Goal: Information Seeking & Learning: Learn about a topic

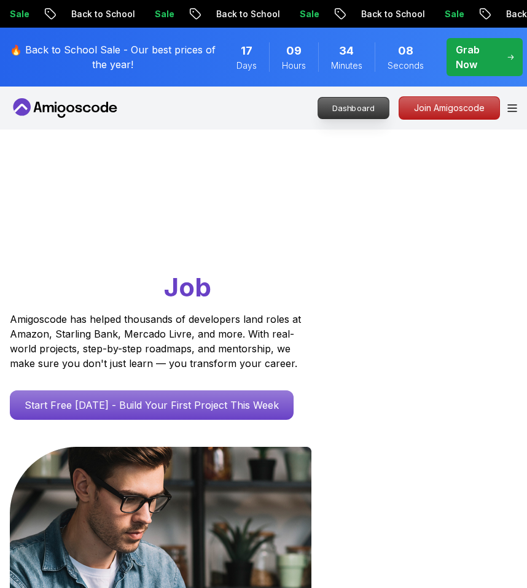
click at [351, 111] on p "Dashboard" at bounding box center [353, 108] width 71 height 21
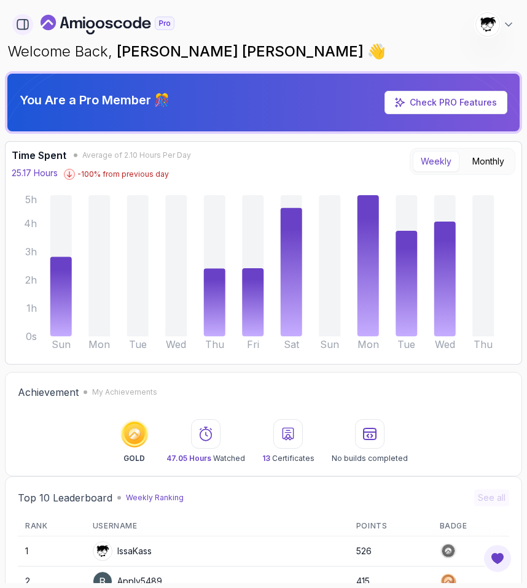
click at [12, 23] on button "button" at bounding box center [22, 24] width 21 height 21
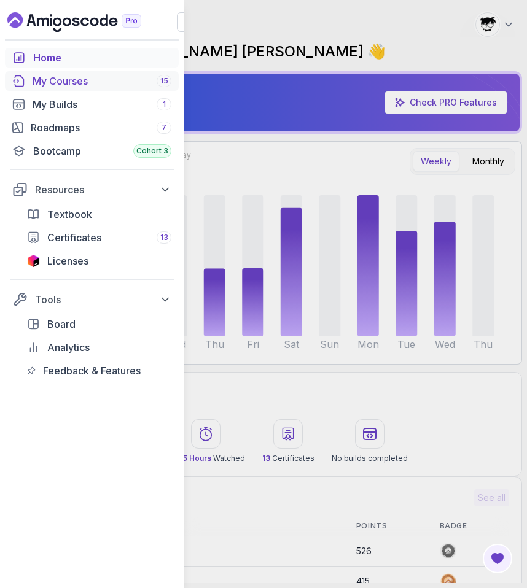
click at [69, 77] on div "My Courses 15" at bounding box center [102, 81] width 139 height 15
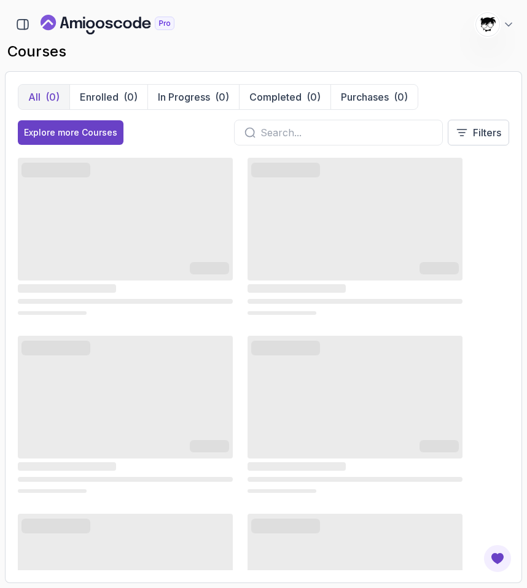
click at [60, 16] on icon "Landing page" at bounding box center [108, 25] width 134 height 20
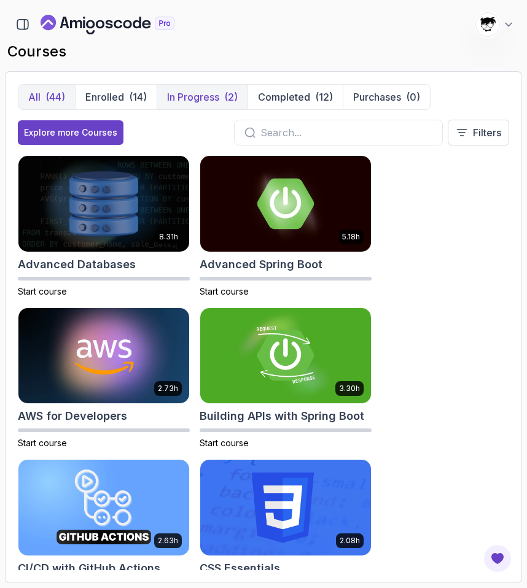
click at [208, 99] on p "In Progress" at bounding box center [193, 97] width 52 height 15
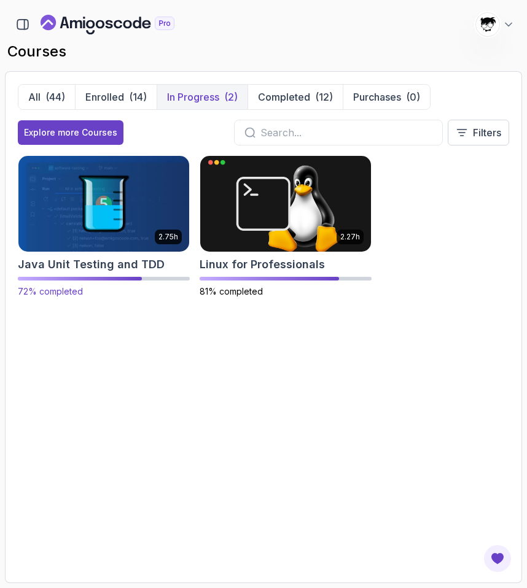
click at [119, 220] on img at bounding box center [103, 204] width 179 height 100
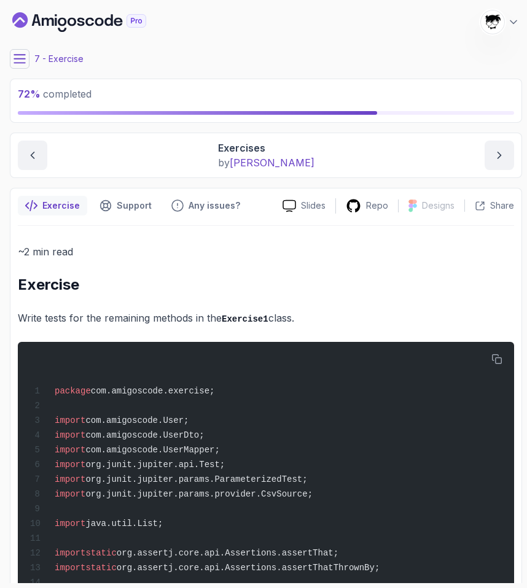
click at [19, 61] on icon at bounding box center [20, 59] width 12 height 12
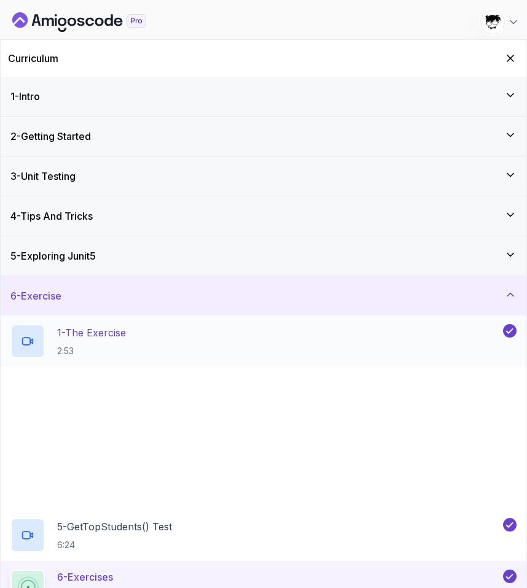
scroll to position [158, 0]
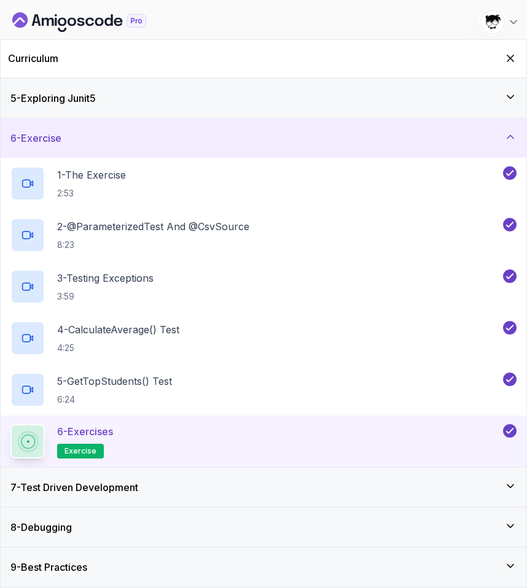
click at [119, 478] on div "7 - Test Driven Development" at bounding box center [264, 487] width 526 height 39
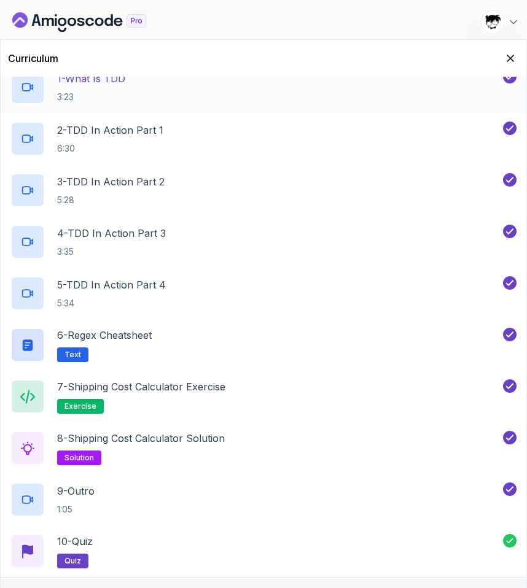
scroll to position [364, 0]
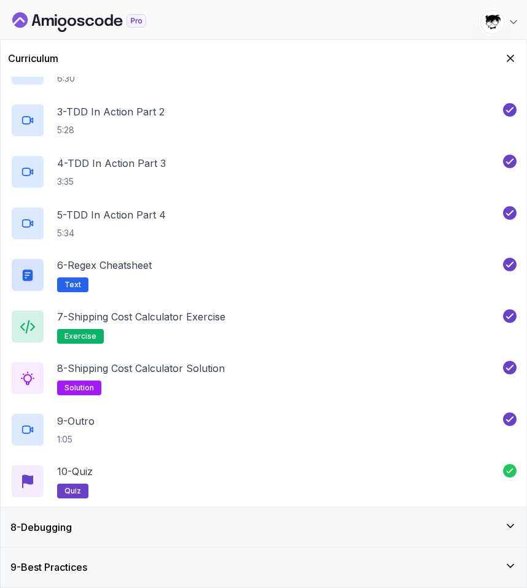
click at [128, 534] on div "8 - Debugging" at bounding box center [263, 527] width 506 height 15
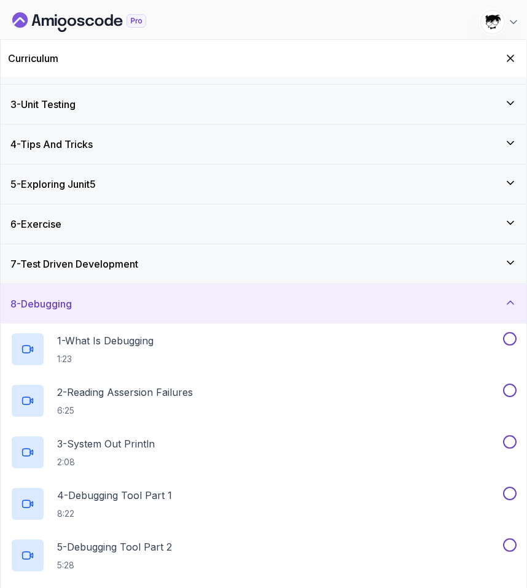
scroll to position [122, 0]
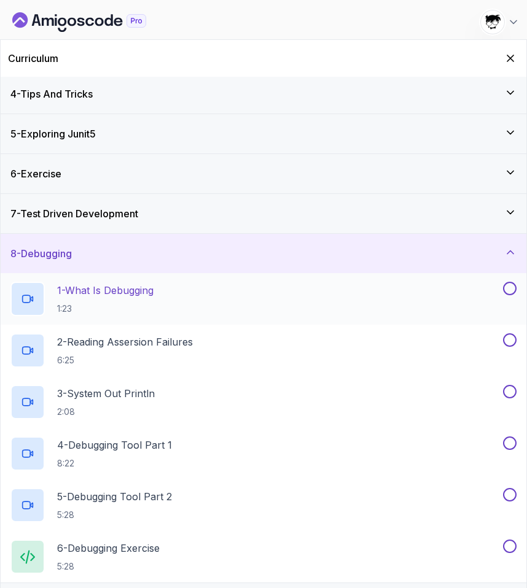
click at [117, 297] on p "1 - What Is Debugging" at bounding box center [105, 290] width 96 height 15
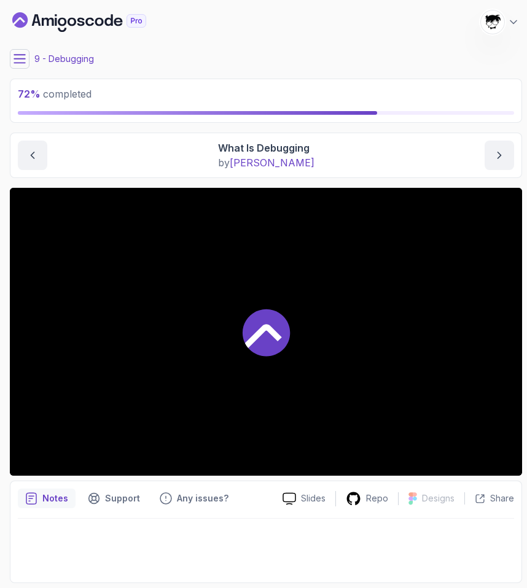
click at [71, 322] on div at bounding box center [266, 332] width 512 height 288
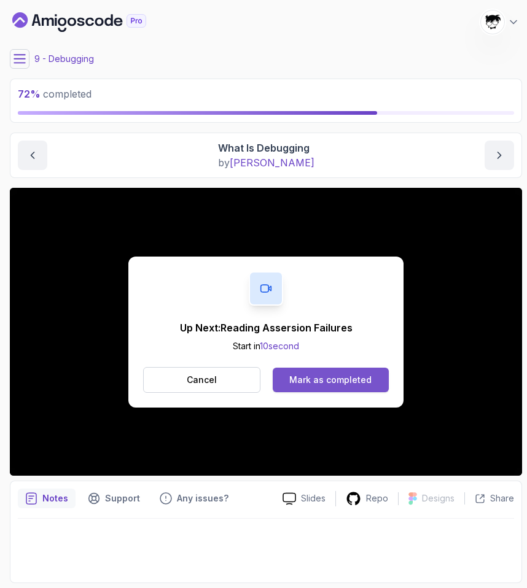
click at [345, 374] on div "Mark as completed" at bounding box center [330, 380] width 82 height 12
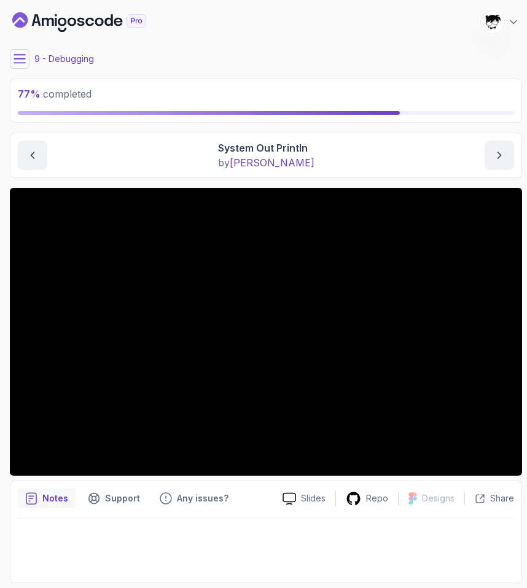
click at [28, 71] on main "My Courses Java Unit Testing and TDD 1096 Points Abdallah Issa Al-Kass Student …" at bounding box center [266, 294] width 512 height 578
click at [24, 64] on icon at bounding box center [20, 59] width 12 height 12
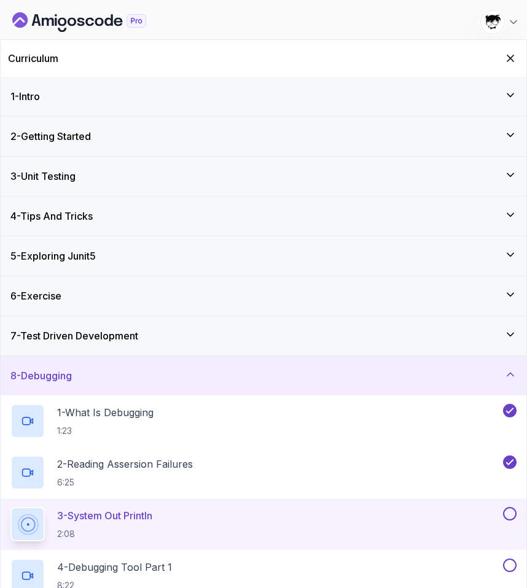
scroll to position [158, 0]
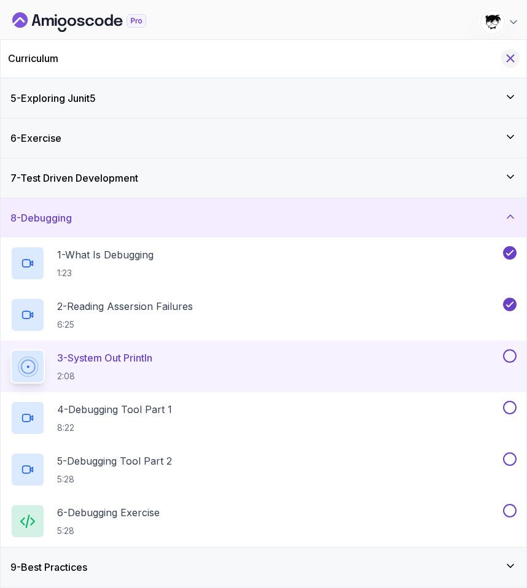
click at [507, 60] on icon "Hide Curriculum for mobile" at bounding box center [511, 59] width 14 height 14
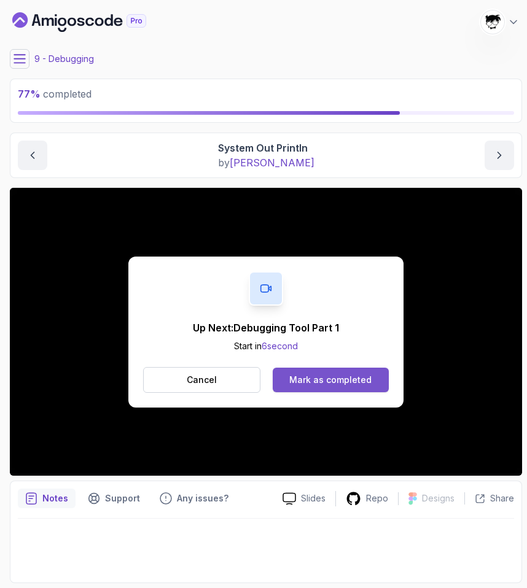
click at [325, 383] on div "Mark as completed" at bounding box center [330, 380] width 82 height 12
click at [295, 379] on div "Mark as completed" at bounding box center [330, 380] width 82 height 12
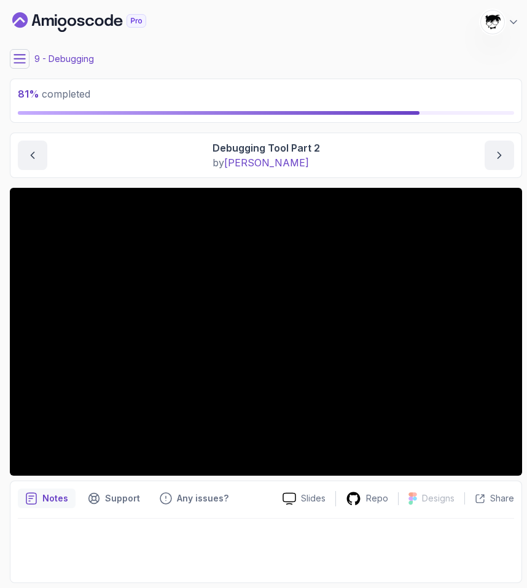
click at [17, 56] on icon at bounding box center [20, 59] width 12 height 12
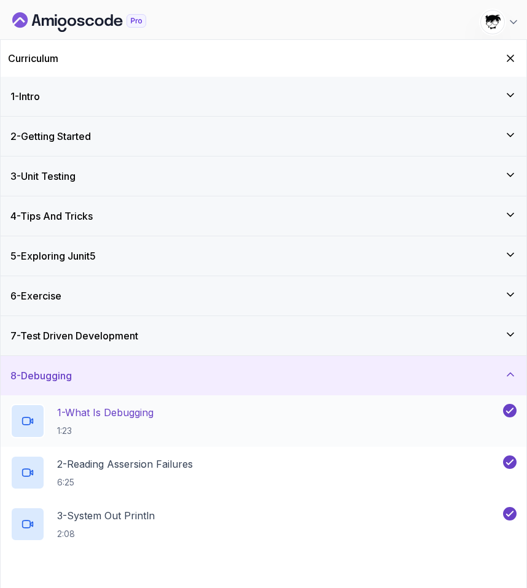
scroll to position [158, 0]
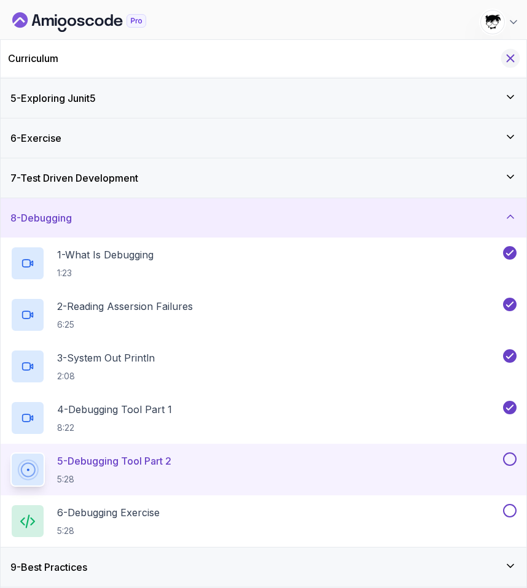
click at [508, 53] on icon "Hide Curriculum for mobile" at bounding box center [511, 59] width 14 height 14
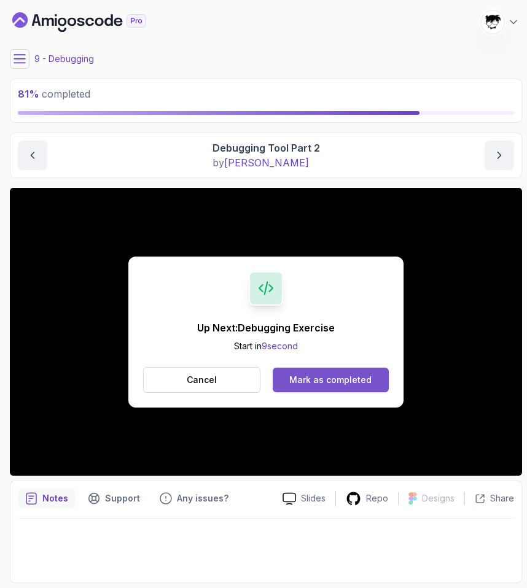
click at [308, 388] on button "Mark as completed" at bounding box center [331, 380] width 116 height 25
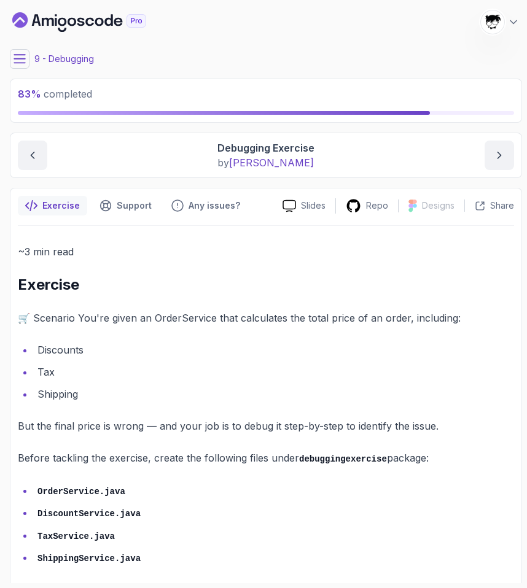
click at [18, 55] on icon at bounding box center [19, 59] width 11 height 8
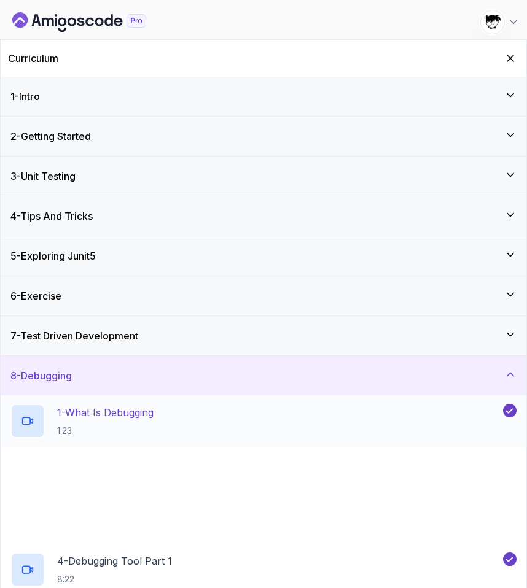
scroll to position [158, 0]
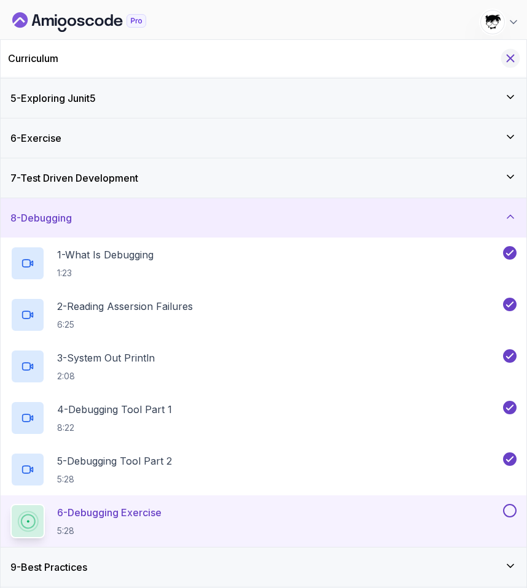
click at [510, 58] on icon "Hide Curriculum for mobile" at bounding box center [510, 58] width 7 height 7
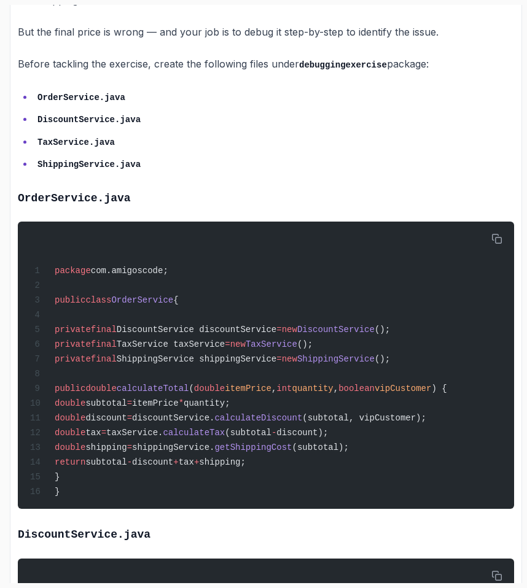
scroll to position [394, 0]
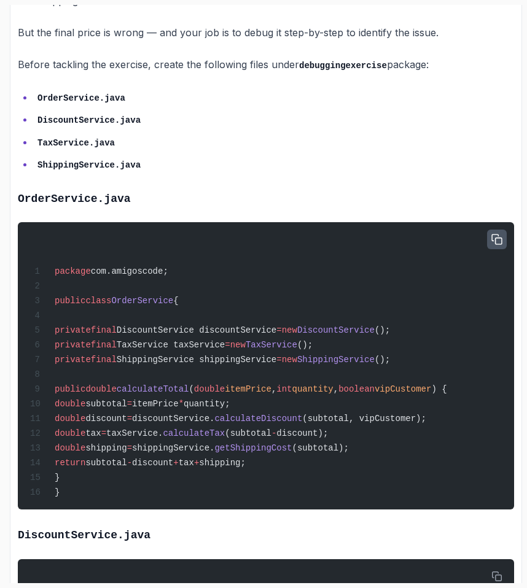
click at [499, 236] on icon "button" at bounding box center [497, 240] width 10 height 10
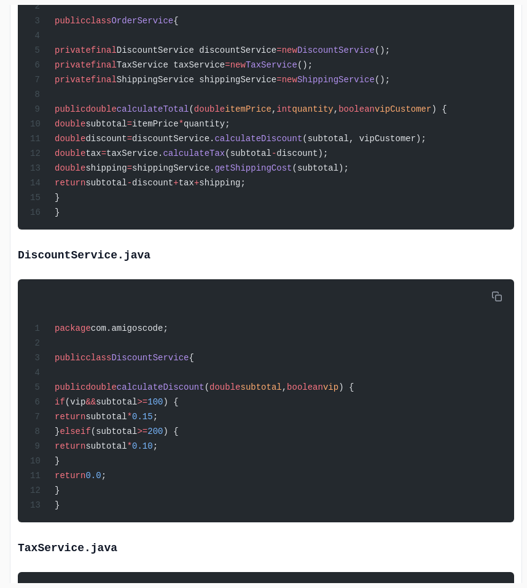
scroll to position [744, 0]
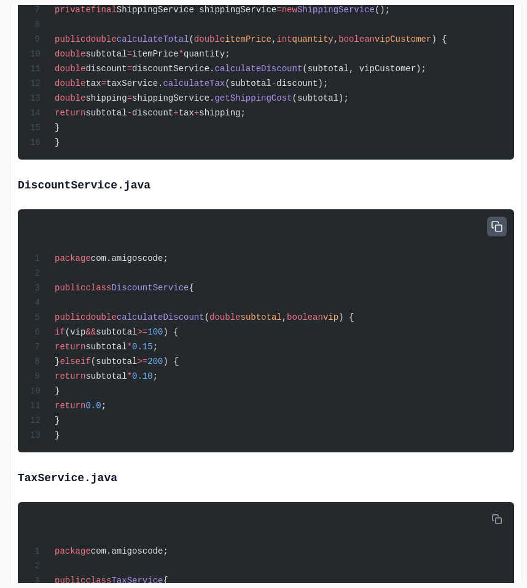
click at [497, 225] on button "button" at bounding box center [497, 227] width 20 height 20
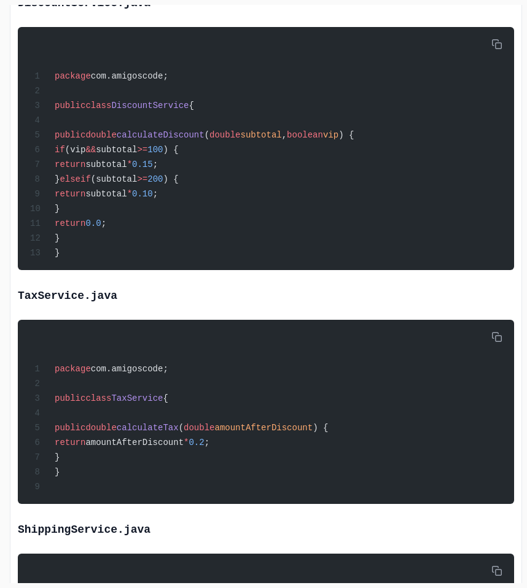
scroll to position [1005, 0]
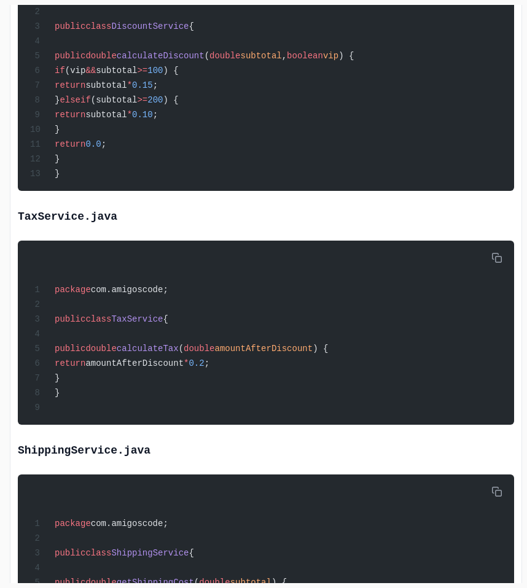
click at [514, 274] on div "Exercise Support Any issues? Slides Repo Designs Design not available Share ~3 …" at bounding box center [266, 382] width 512 height 2399
click at [500, 263] on icon "button" at bounding box center [496, 257] width 11 height 11
click at [500, 497] on icon "button" at bounding box center [496, 491] width 11 height 11
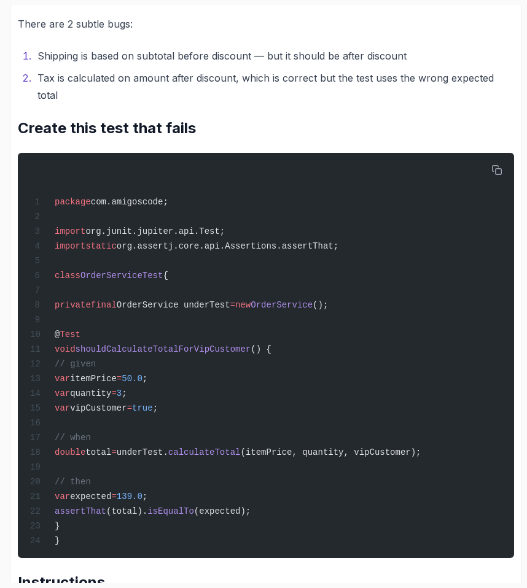
scroll to position [1775, 0]
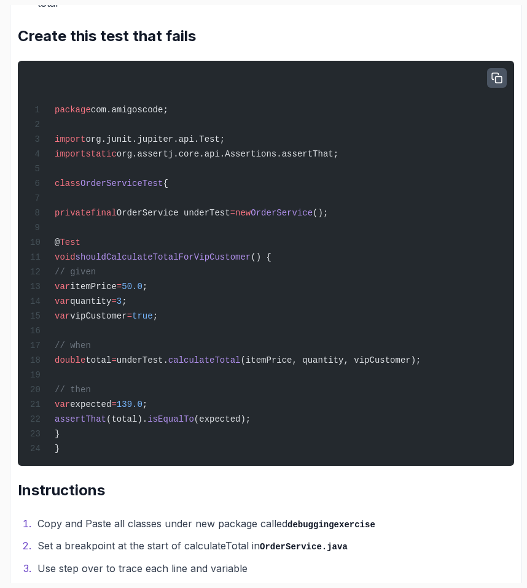
click at [494, 84] on icon "button" at bounding box center [496, 77] width 11 height 11
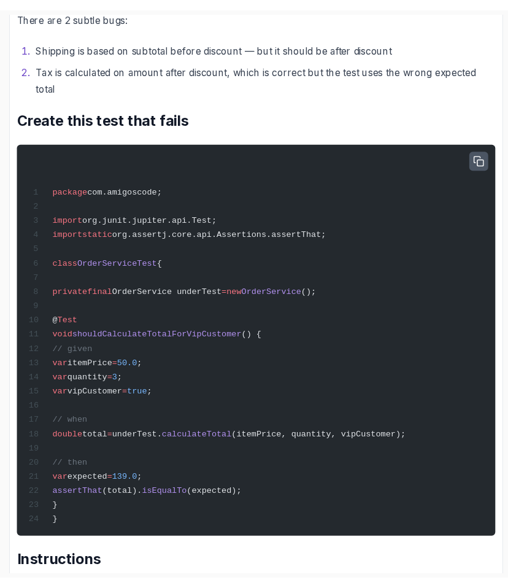
scroll to position [2025, 0]
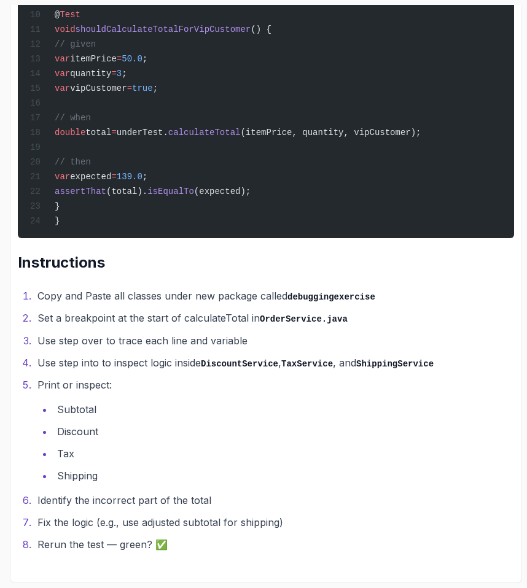
click at [49, 338] on li "Use step over to trace each line and variable" at bounding box center [274, 340] width 480 height 17
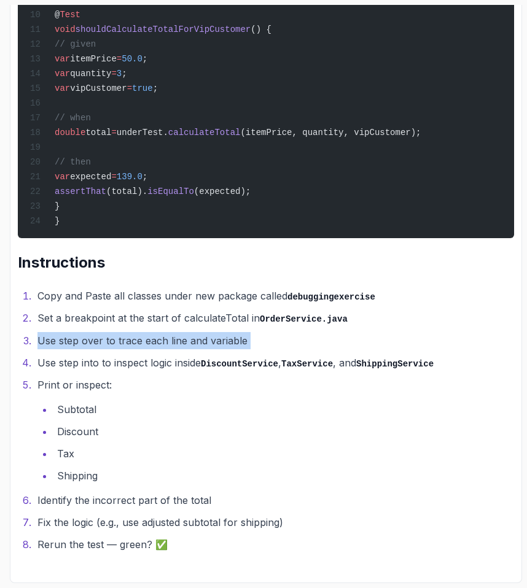
click at [49, 338] on li "Use step over to trace each line and variable" at bounding box center [274, 340] width 480 height 17
click at [43, 328] on ol "Copy and Paste all classes under new package called debuggingexercise Set a bre…" at bounding box center [266, 420] width 496 height 267
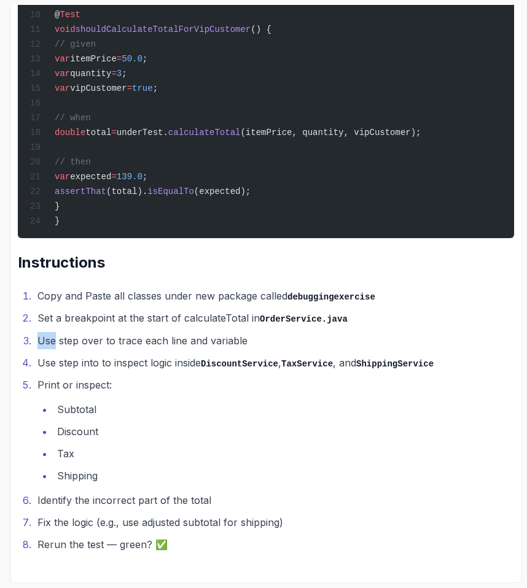
click at [43, 328] on ol "Copy and Paste all classes under new package called debuggingexercise Set a bre…" at bounding box center [266, 420] width 496 height 267
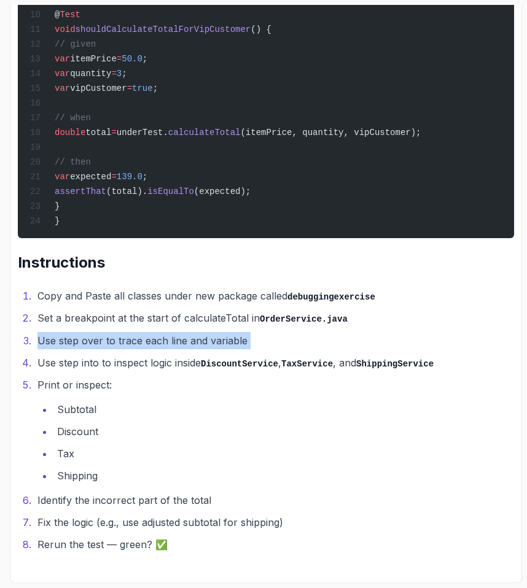
click at [43, 328] on ol "Copy and Paste all classes under new package called debuggingexercise Set a bre…" at bounding box center [266, 420] width 496 height 267
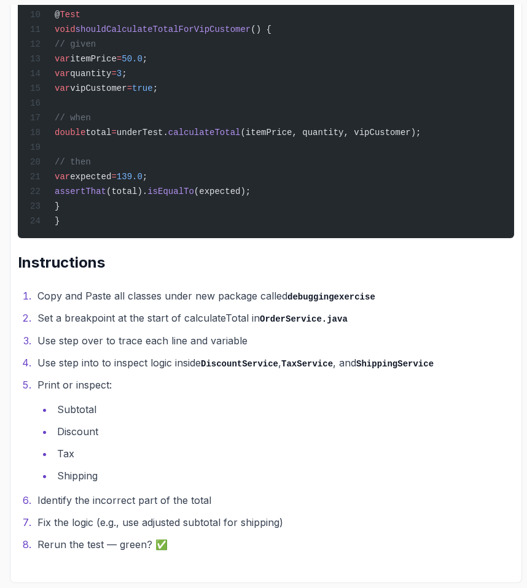
click at [40, 324] on li "Set a breakpoint at the start of calculateTotal in OrderService.java" at bounding box center [274, 318] width 480 height 18
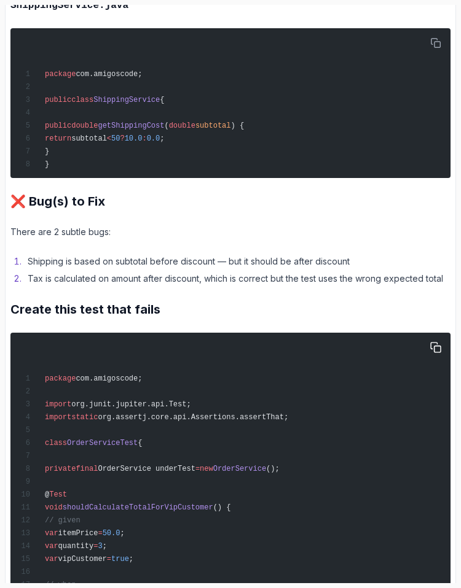
scroll to position [1697, 0]
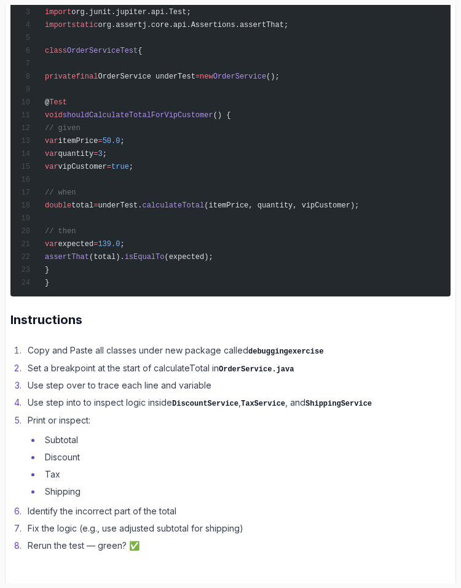
click at [65, 413] on li "Print or inspect: Subtotal Discount Tax Shipping" at bounding box center [237, 456] width 426 height 86
click at [51, 433] on ul "Subtotal Discount Tax Shipping" at bounding box center [239, 466] width 422 height 66
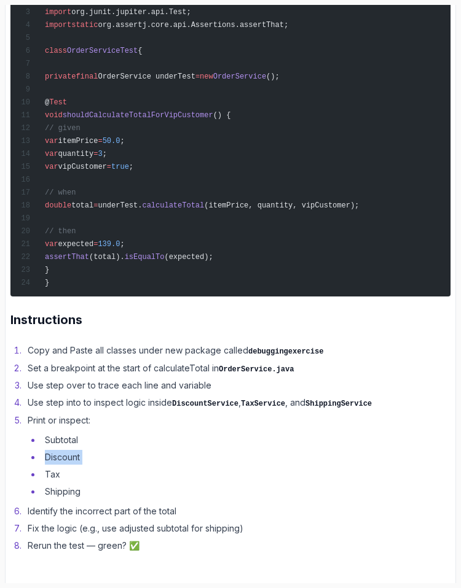
click at [51, 433] on ul "Subtotal Discount Tax Shipping" at bounding box center [239, 466] width 422 height 66
click at [46, 433] on li "Subtotal" at bounding box center [245, 440] width 409 height 15
click at [46, 450] on li "Discount" at bounding box center [245, 457] width 409 height 15
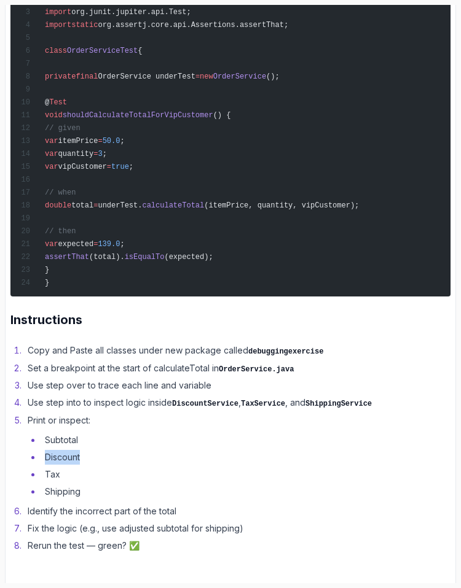
click at [46, 450] on li "Discount" at bounding box center [245, 457] width 409 height 15
click at [46, 467] on li "Tax" at bounding box center [245, 474] width 409 height 15
click at [46, 484] on li "Shipping" at bounding box center [245, 491] width 409 height 15
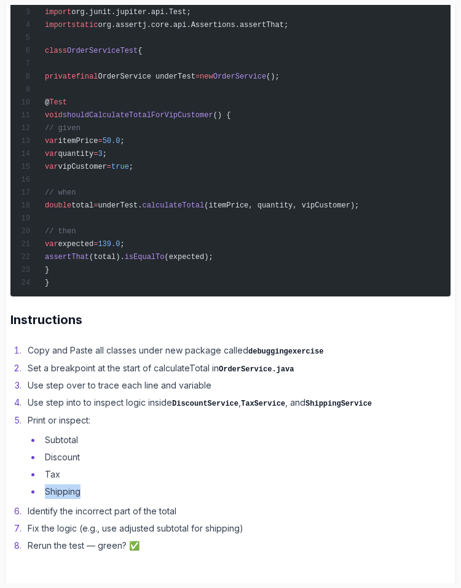
click at [46, 484] on li "Shipping" at bounding box center [245, 491] width 409 height 15
click at [27, 504] on li "Identify the incorrect part of the total" at bounding box center [237, 511] width 426 height 15
click at [24, 467] on li "Print or inspect: Subtotal Discount Tax Shipping" at bounding box center [237, 456] width 426 height 86
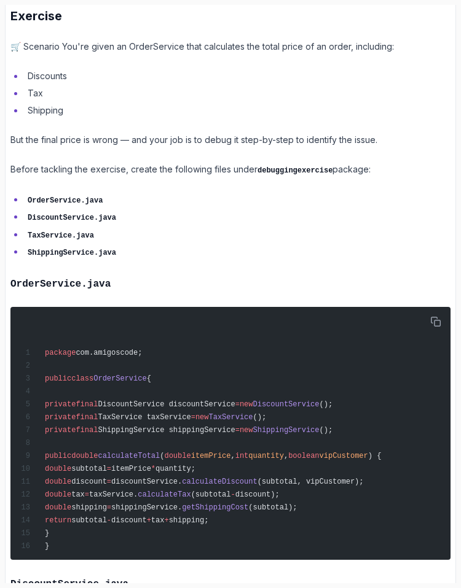
scroll to position [0, 0]
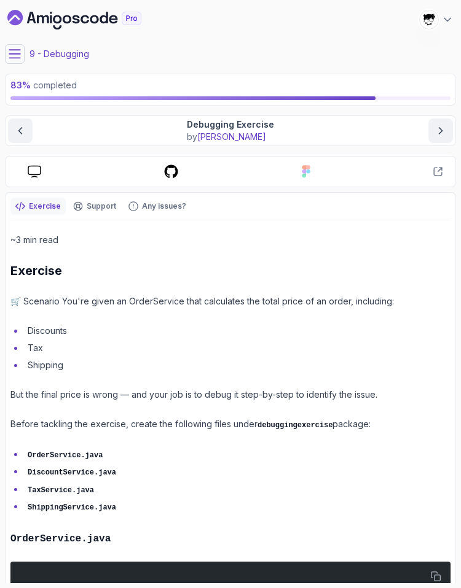
click at [168, 173] on icon at bounding box center [170, 171] width 15 height 15
click at [9, 46] on button at bounding box center [15, 54] width 20 height 20
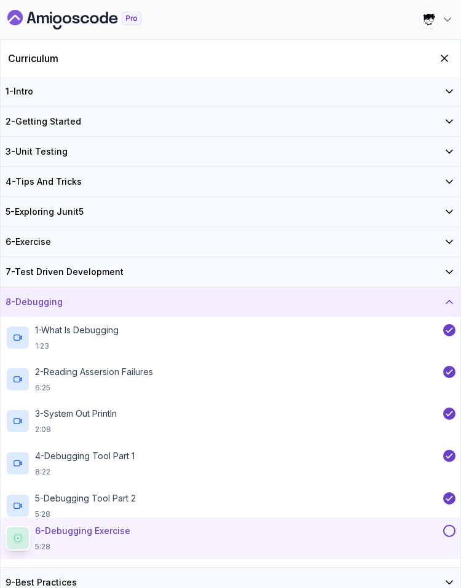
scroll to position [1, 0]
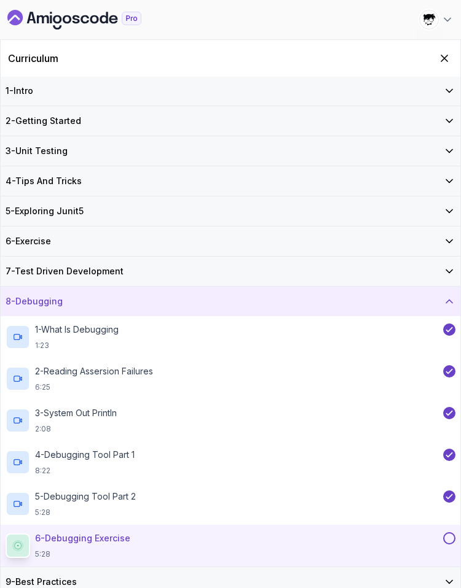
click at [79, 578] on div "9 - Best Practices" at bounding box center [230, 582] width 449 height 12
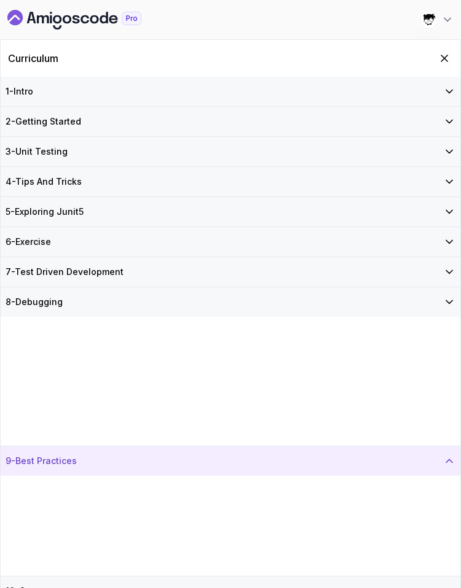
scroll to position [0, 0]
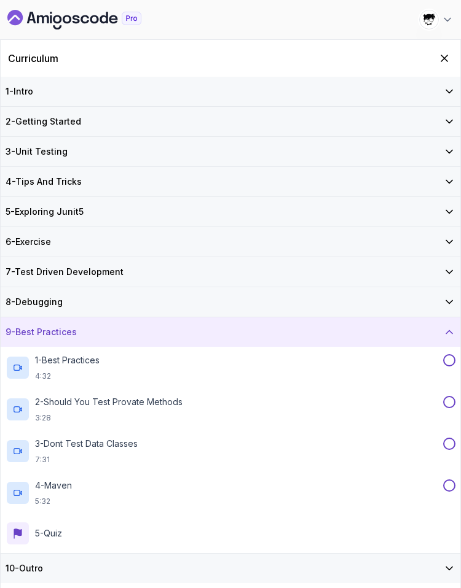
click at [66, 300] on div "8 - Debugging" at bounding box center [230, 302] width 449 height 12
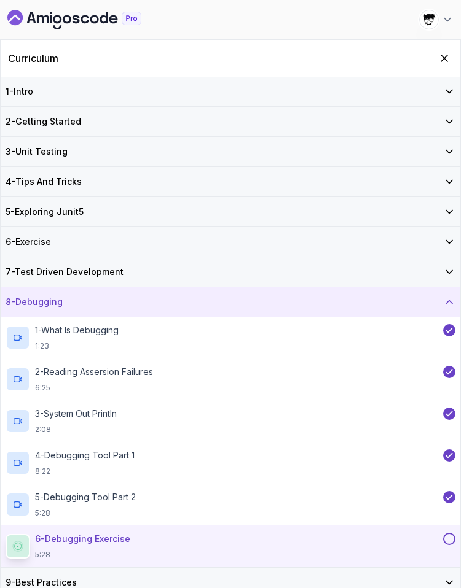
click at [446, 49] on div "Curriculum" at bounding box center [230, 58] width 459 height 37
click at [439, 58] on icon "Hide Curriculum for mobile" at bounding box center [444, 59] width 14 height 14
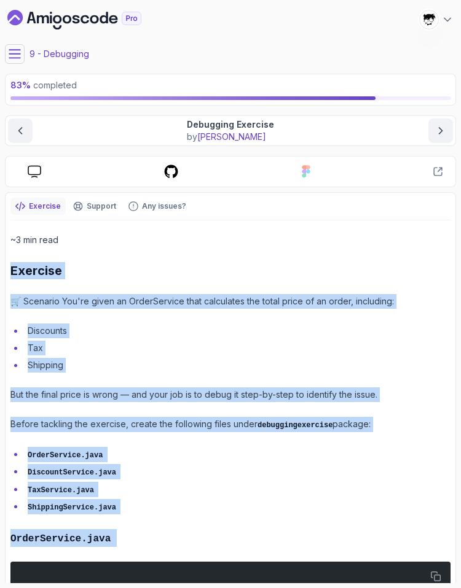
drag, startPoint x: 446, startPoint y: 407, endPoint x: -29, endPoint y: 272, distance: 493.9
click at [0, 272] on html "83 % completed 1 - Intro 2 - Getting Started 3 - Unit Testing 4 - Tips And Tric…" at bounding box center [230, 294] width 461 height 588
copy div "Exercise 🛒 Scenario You're given an OrderService that calculates the total pric…"
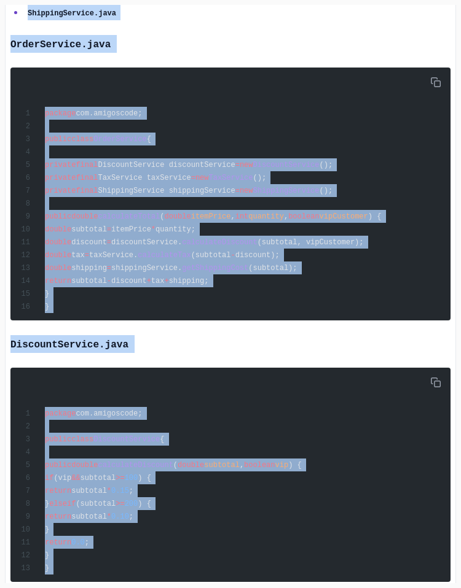
click at [157, 435] on span "DiscountService" at bounding box center [126, 439] width 66 height 9
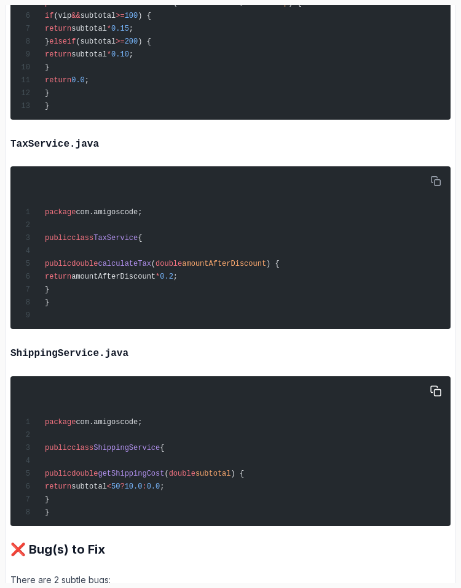
scroll to position [1116, 0]
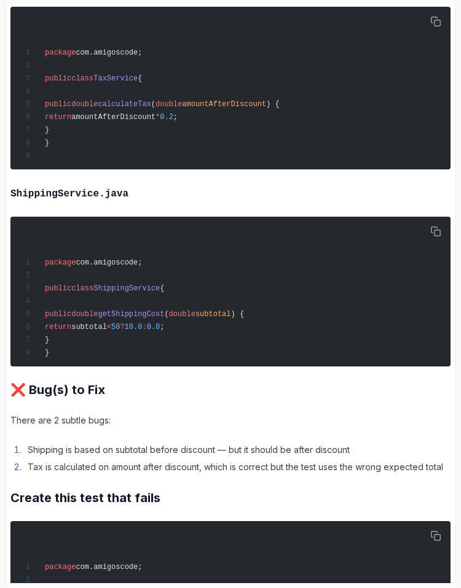
click at [128, 443] on li "Shipping is based on subtotal before discount — but it should be after discount" at bounding box center [237, 450] width 426 height 15
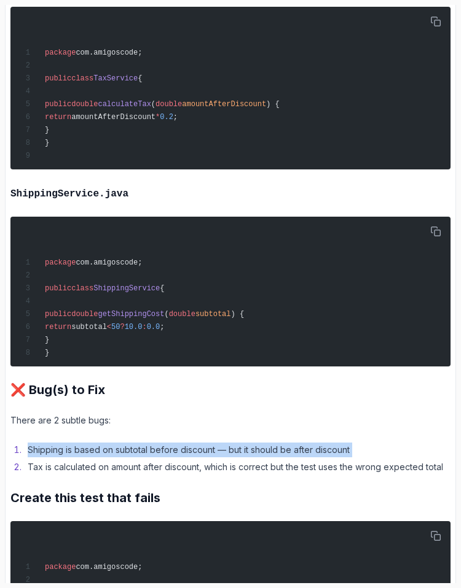
click at [128, 443] on li "Shipping is based on subtotal before discount — but it should be after discount" at bounding box center [237, 450] width 426 height 15
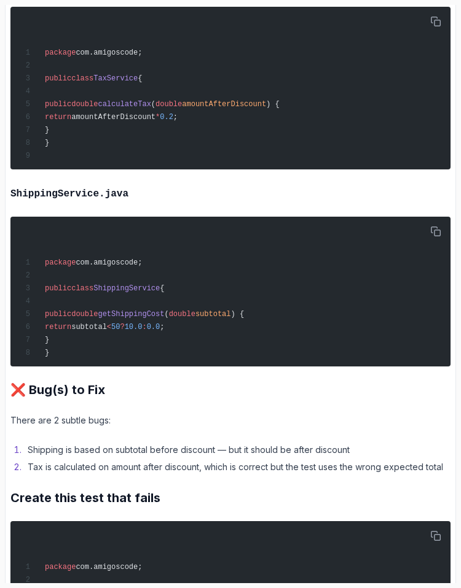
click at [121, 443] on li "Shipping is based on subtotal before discount — but it should be after discount" at bounding box center [237, 450] width 426 height 15
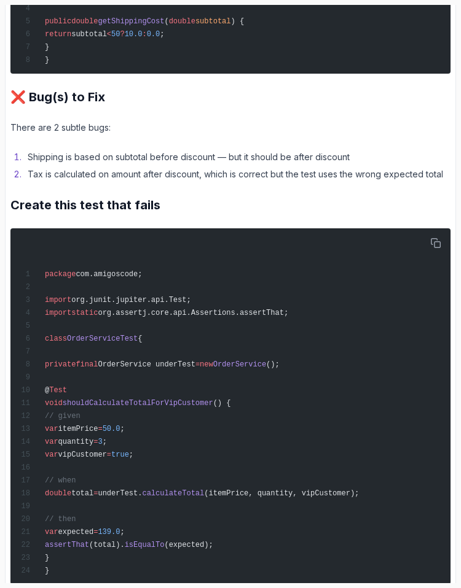
scroll to position [1358, 0]
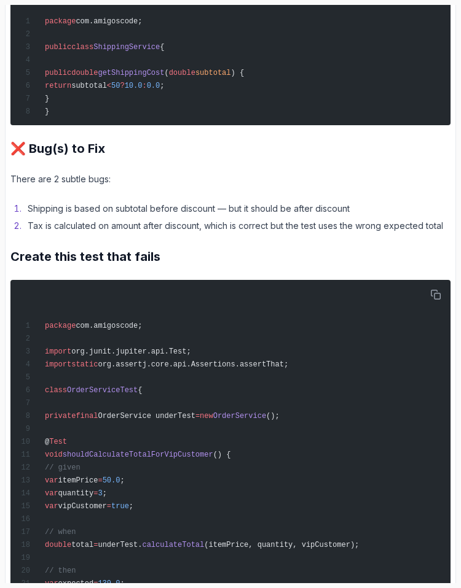
click at [366, 201] on li "Shipping is based on subtotal before discount — but it should be after discount" at bounding box center [237, 208] width 426 height 15
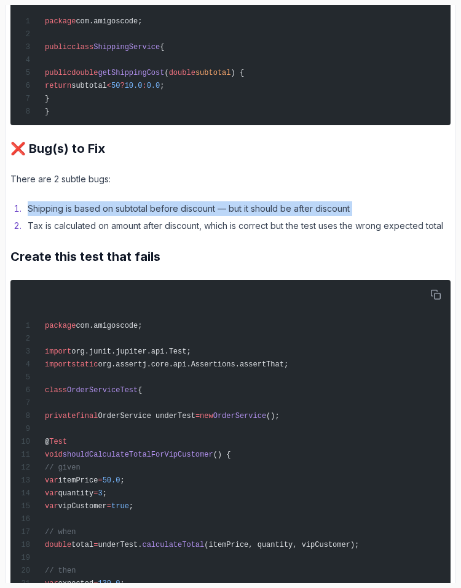
click at [366, 201] on li "Shipping is based on subtotal before discount — but it should be after discount" at bounding box center [237, 208] width 426 height 15
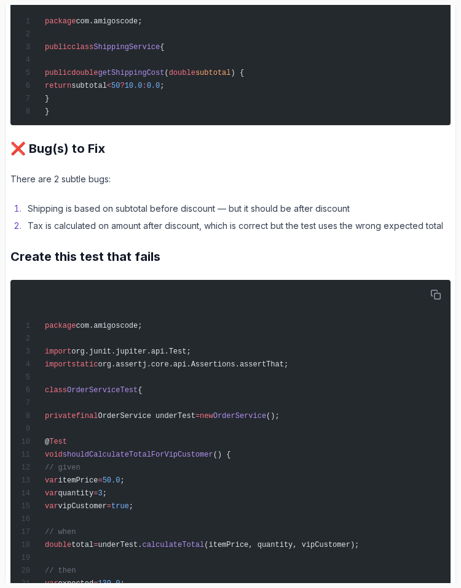
click at [41, 201] on li "Shipping is based on subtotal before discount — but it should be after discount" at bounding box center [237, 208] width 426 height 15
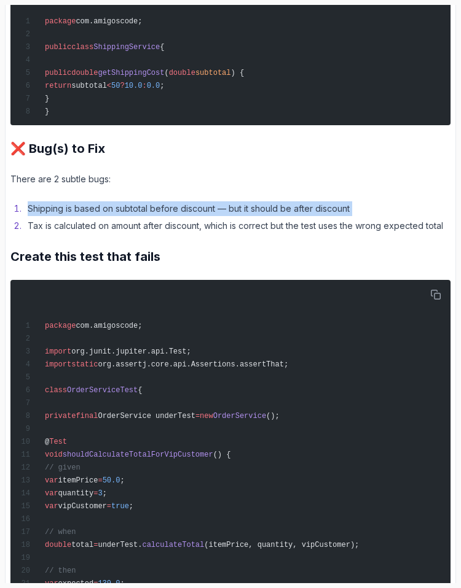
click at [41, 201] on li "Shipping is based on subtotal before discount — but it should be after discount" at bounding box center [237, 208] width 426 height 15
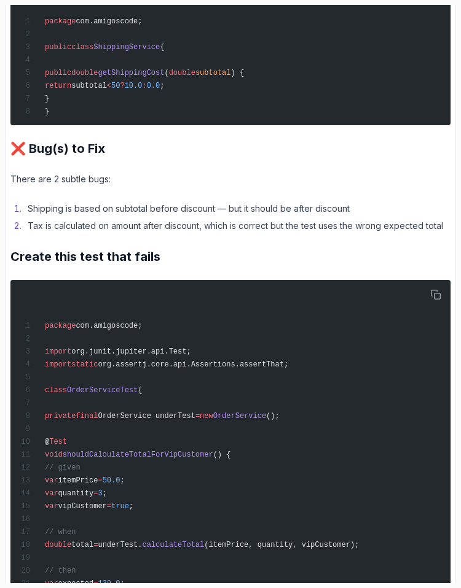
click at [43, 219] on li "Tax is calculated on amount after discount, which is correct but the test uses …" at bounding box center [237, 226] width 426 height 15
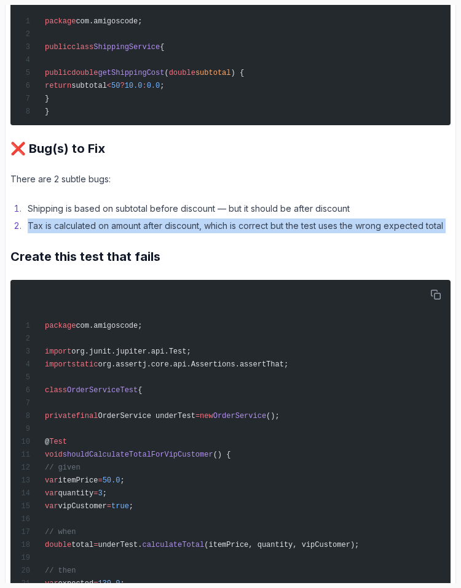
click at [43, 219] on li "Tax is calculated on amount after discount, which is correct but the test uses …" at bounding box center [237, 226] width 426 height 15
click at [36, 219] on li "Tax is calculated on amount after discount, which is correct but the test uses …" at bounding box center [237, 226] width 426 height 15
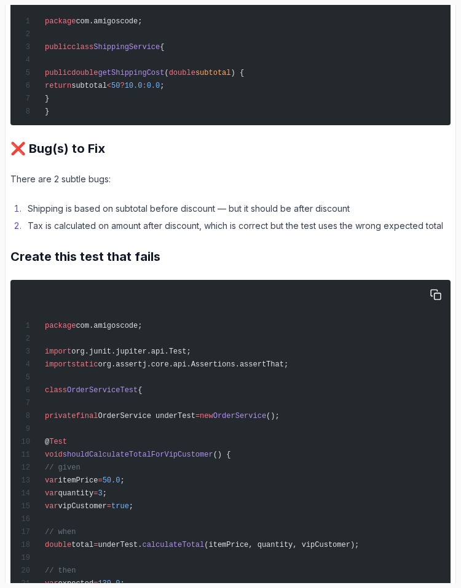
scroll to position [1697, 0]
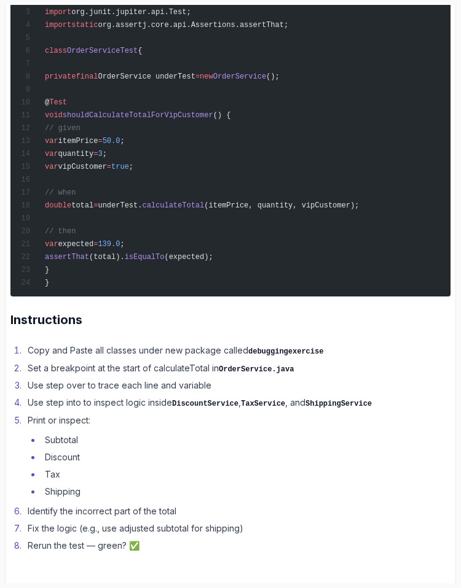
drag, startPoint x: 74, startPoint y: 119, endPoint x: 254, endPoint y: 145, distance: 181.8
click at [255, 143] on div "package com.amigoscode; import org.junit.jupiter.api.Test; import static org.as…" at bounding box center [230, 118] width 425 height 346
copy code "var itemPrice = 50.0 ; var quantity = 3 ; var vipCustomer = true ;"
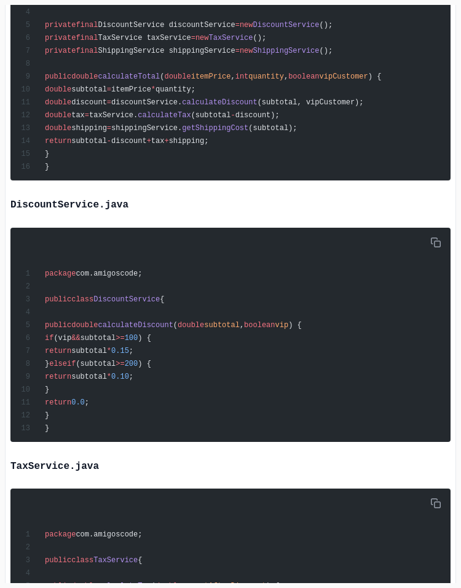
scroll to position [0, 0]
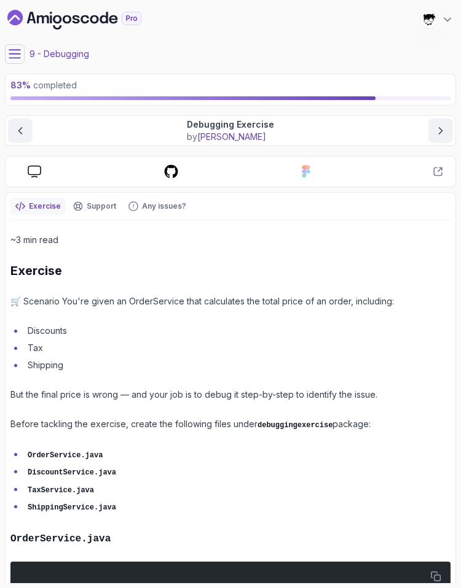
click at [21, 55] on button at bounding box center [15, 54] width 20 height 20
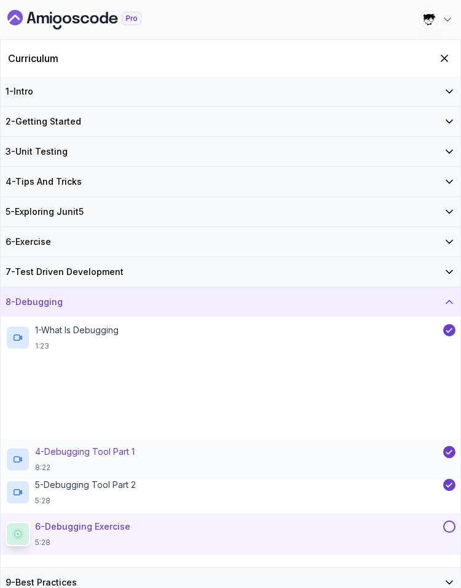
scroll to position [1, 0]
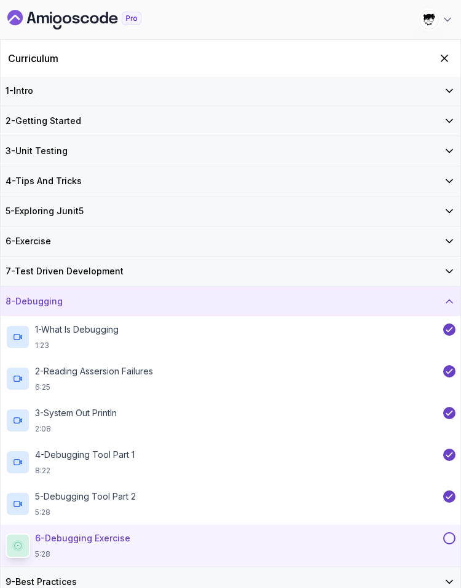
click at [446, 540] on button at bounding box center [449, 538] width 12 height 12
click at [282, 303] on div "8 - Debugging" at bounding box center [230, 301] width 449 height 12
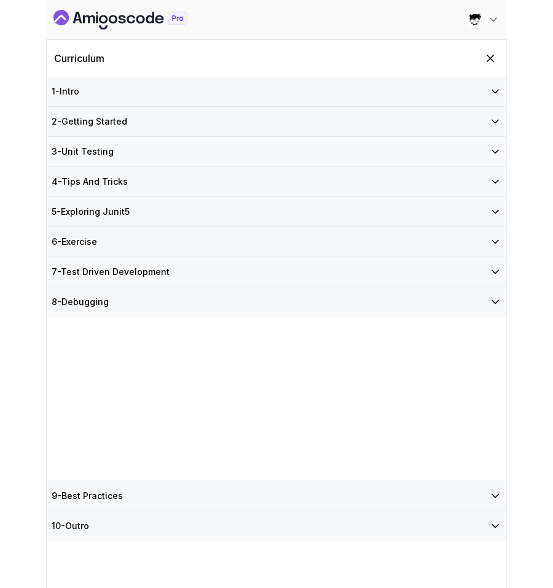
scroll to position [0, 0]
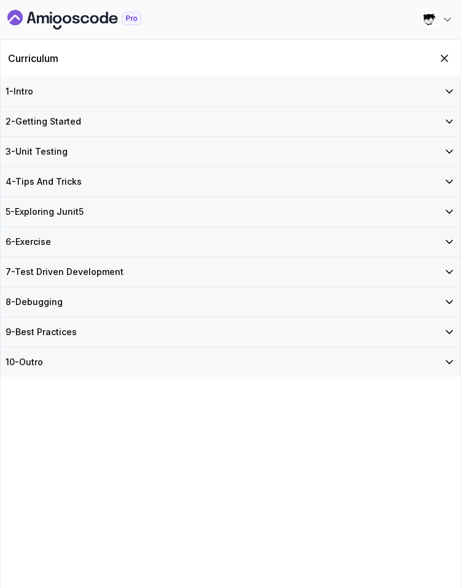
click at [163, 339] on div "9 - Best Practices" at bounding box center [230, 331] width 459 height 29
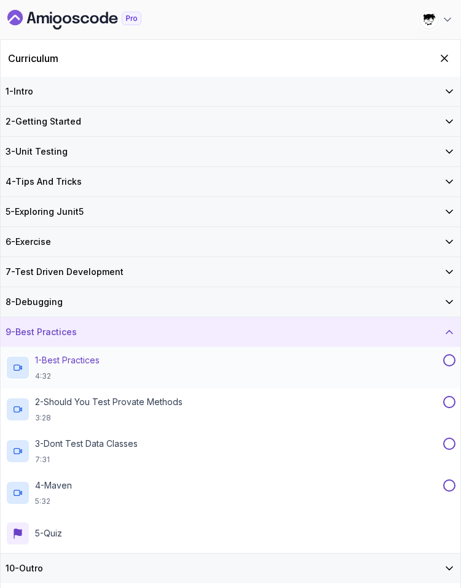
click at [96, 361] on p "1 - Best Practices" at bounding box center [67, 360] width 64 height 12
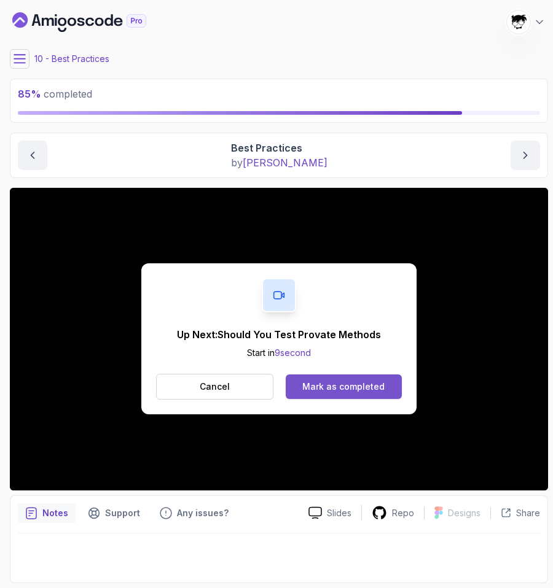
click at [313, 385] on div "Mark as completed" at bounding box center [343, 387] width 82 height 12
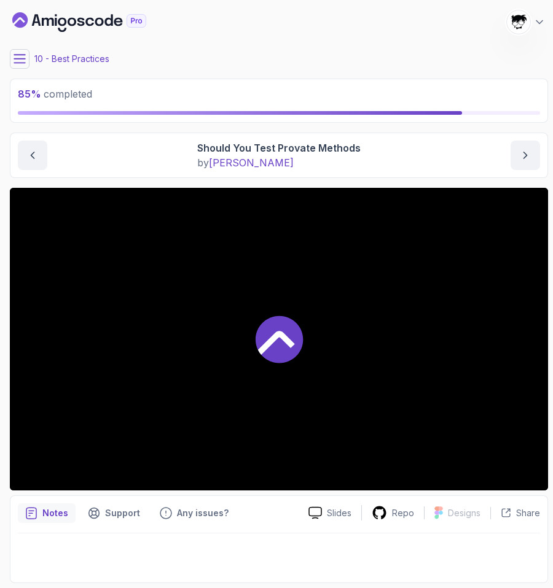
click at [20, 62] on icon at bounding box center [20, 59] width 12 height 12
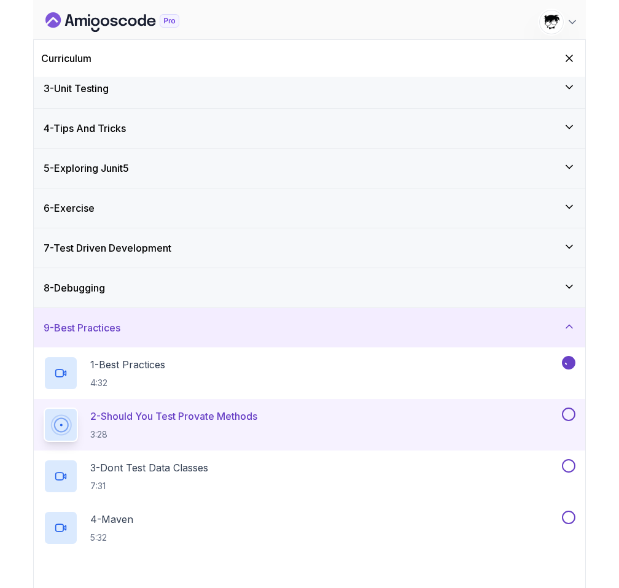
scroll to position [106, 0]
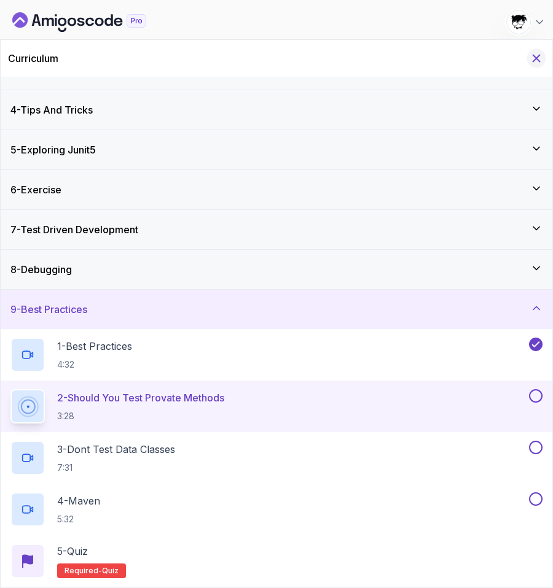
click at [526, 58] on icon "Hide Curriculum for mobile" at bounding box center [536, 59] width 14 height 14
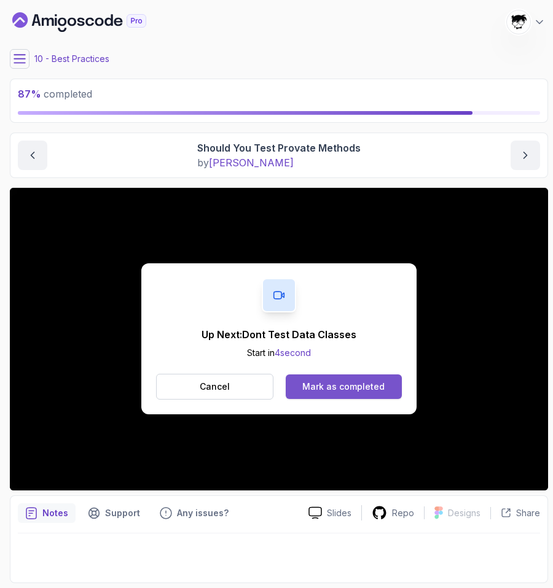
click at [334, 391] on div "Mark as completed" at bounding box center [343, 387] width 82 height 12
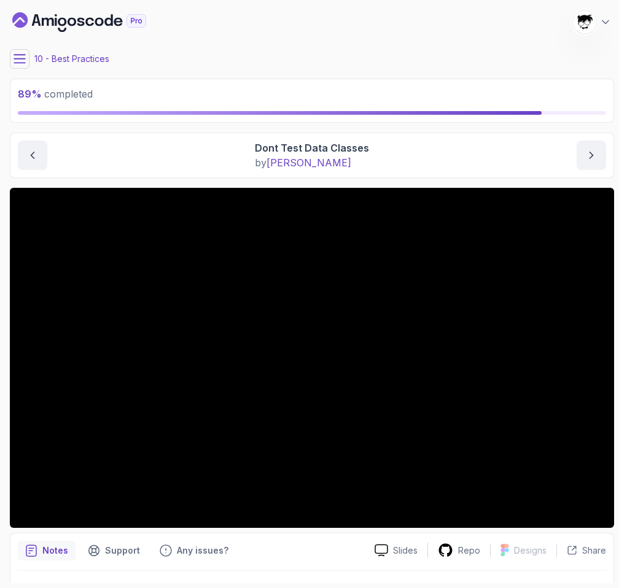
click at [19, 64] on icon at bounding box center [20, 59] width 12 height 12
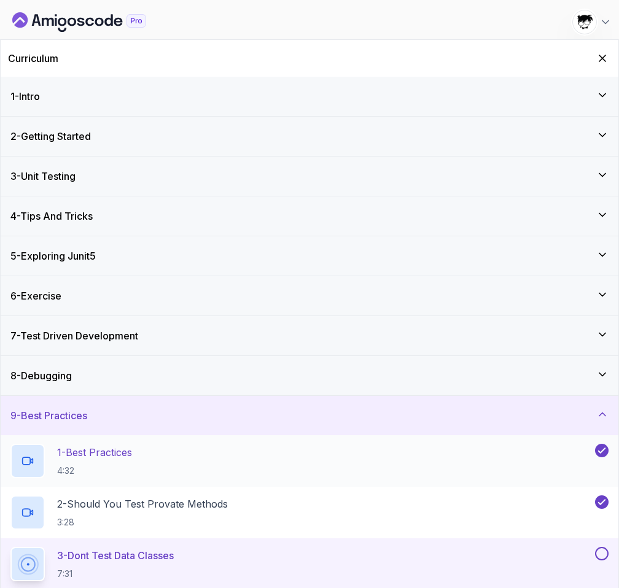
scroll to position [106, 0]
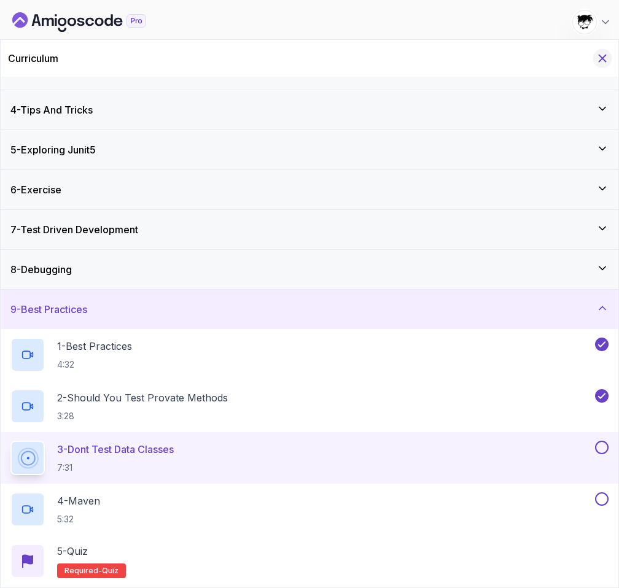
click at [526, 59] on icon "Hide Curriculum for mobile" at bounding box center [603, 59] width 14 height 14
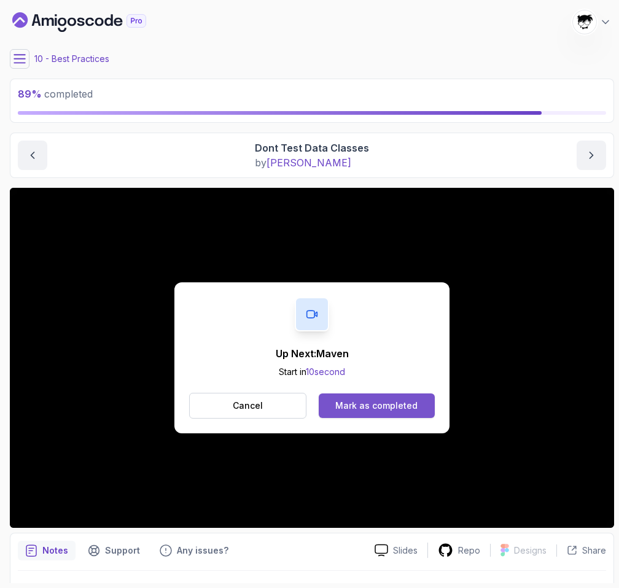
click at [402, 405] on div "Mark as completed" at bounding box center [376, 406] width 82 height 12
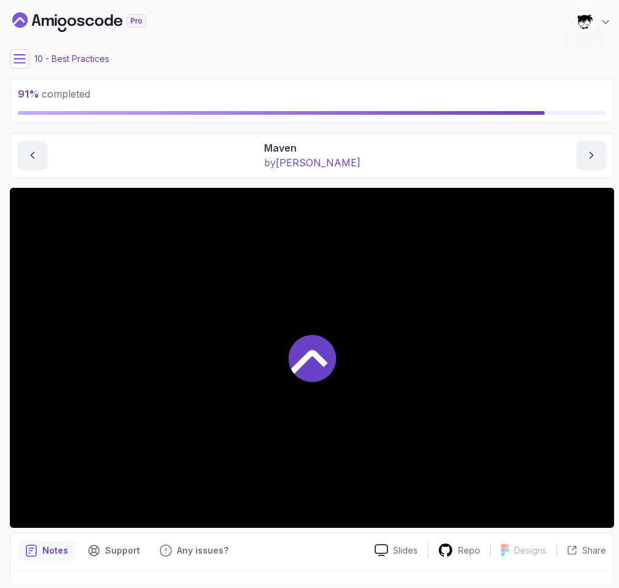
click at [14, 49] on button at bounding box center [20, 59] width 20 height 20
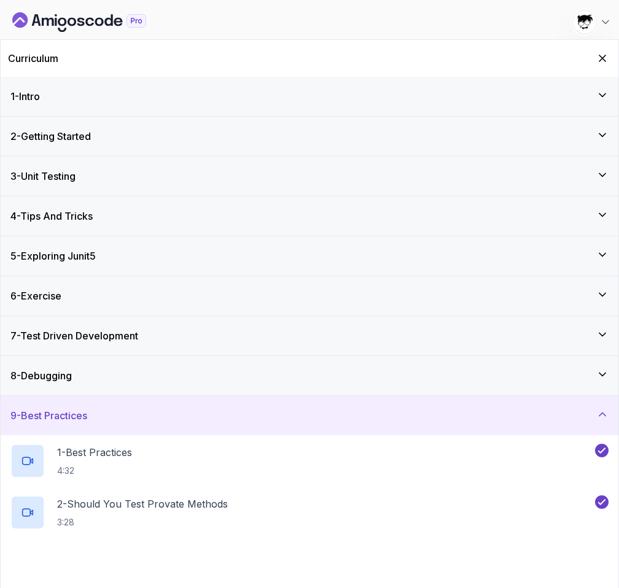
scroll to position [106, 0]
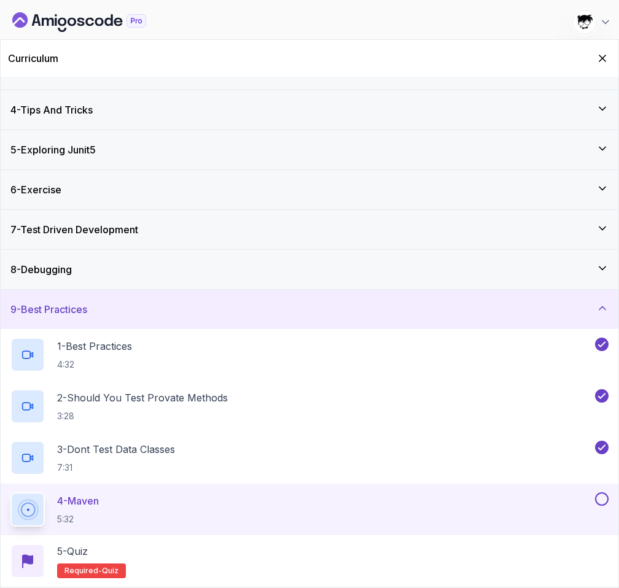
click at [142, 315] on div "9 - Best Practices" at bounding box center [309, 309] width 598 height 15
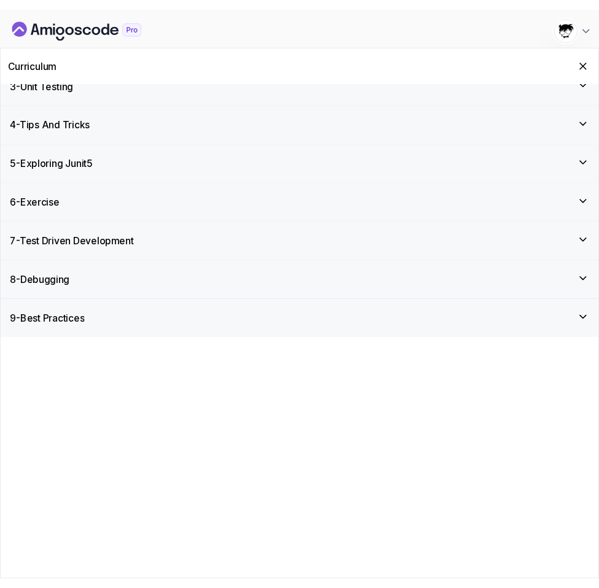
scroll to position [0, 0]
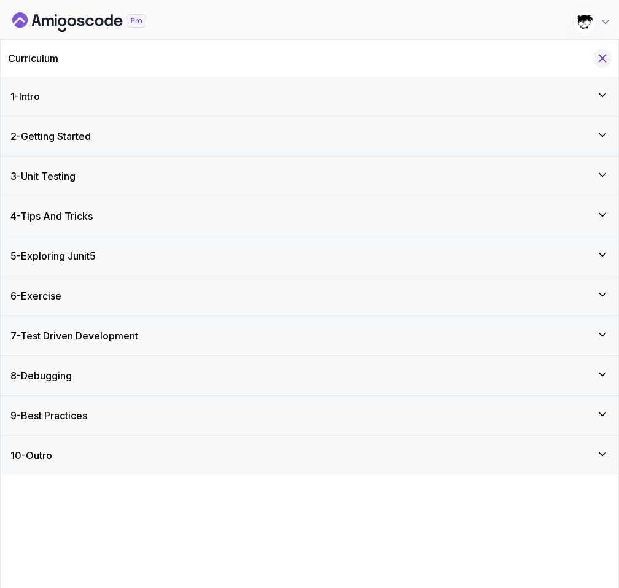
click at [526, 66] on button "Hide Curriculum for mobile" at bounding box center [602, 58] width 19 height 19
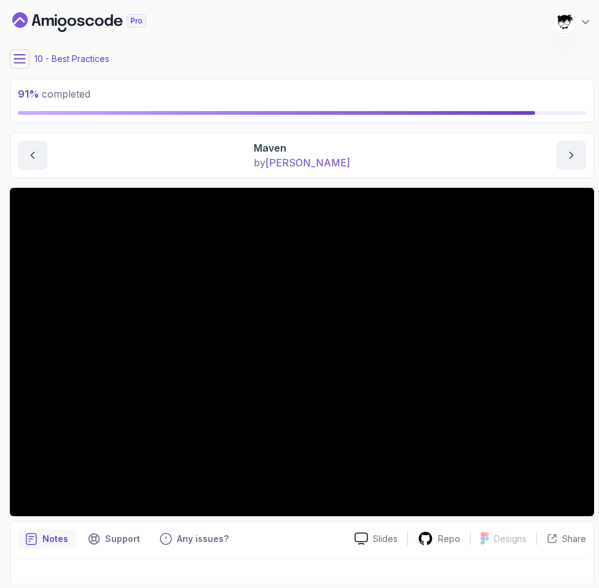
click at [16, 55] on icon at bounding box center [20, 59] width 12 height 12
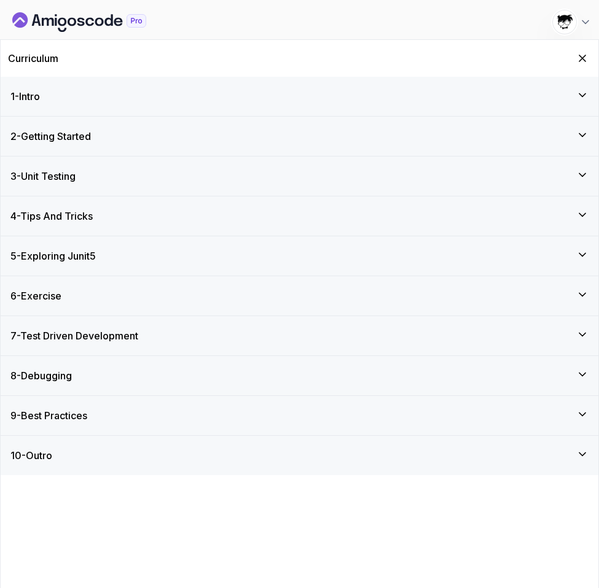
click at [68, 464] on div "10 - Outro" at bounding box center [299, 455] width 597 height 39
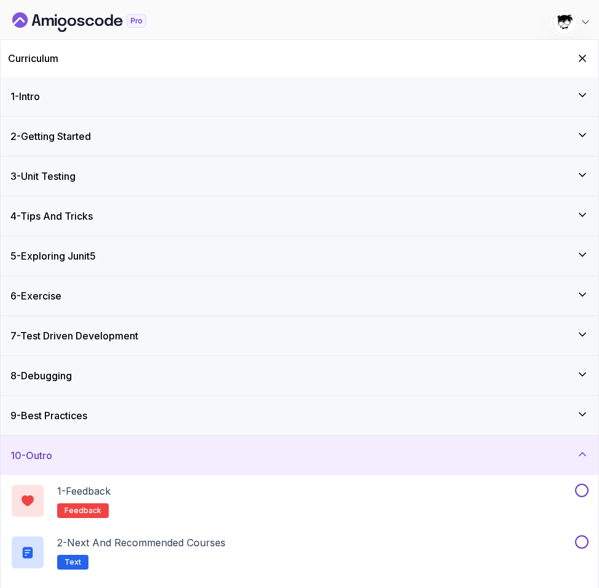
click at [94, 461] on div "10 - Outro" at bounding box center [299, 455] width 578 height 15
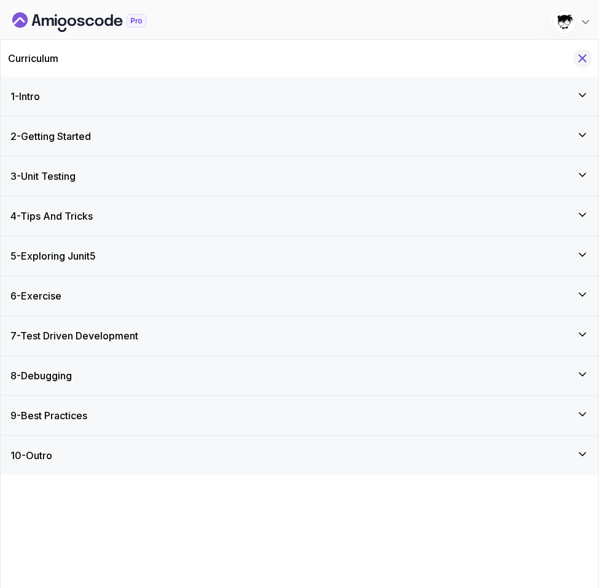
click at [526, 63] on icon "Hide Curriculum for mobile" at bounding box center [582, 59] width 14 height 14
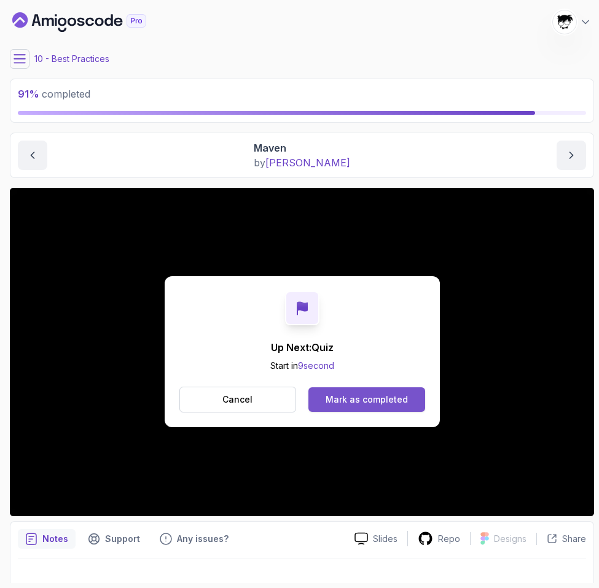
click at [368, 402] on div "Mark as completed" at bounding box center [366, 400] width 82 height 12
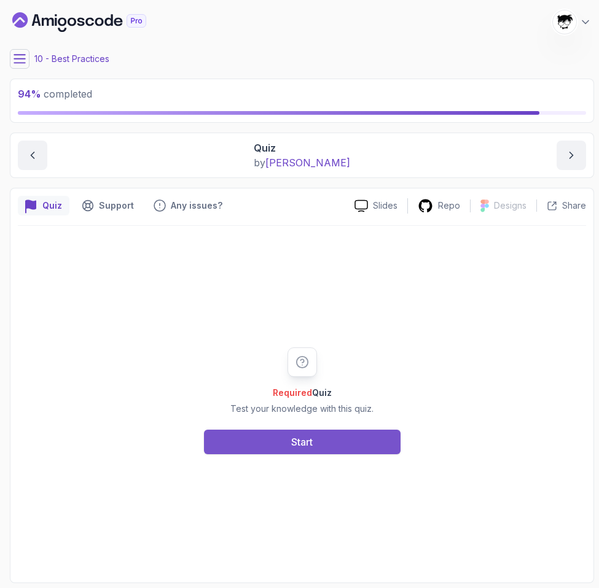
click at [298, 445] on div "Start" at bounding box center [301, 442] width 21 height 15
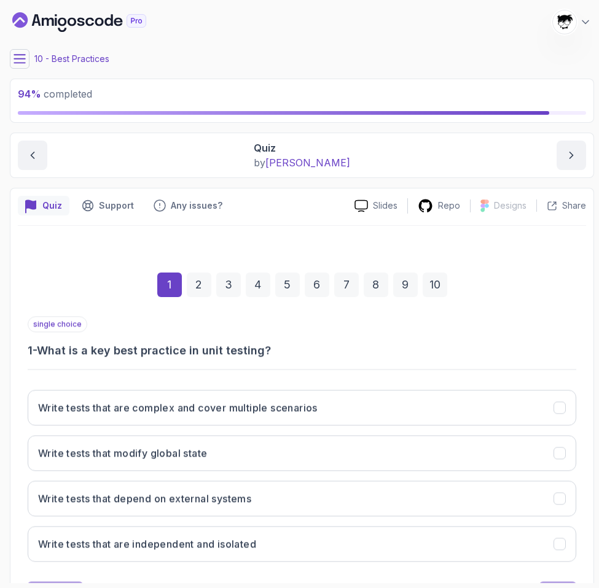
scroll to position [58, 0]
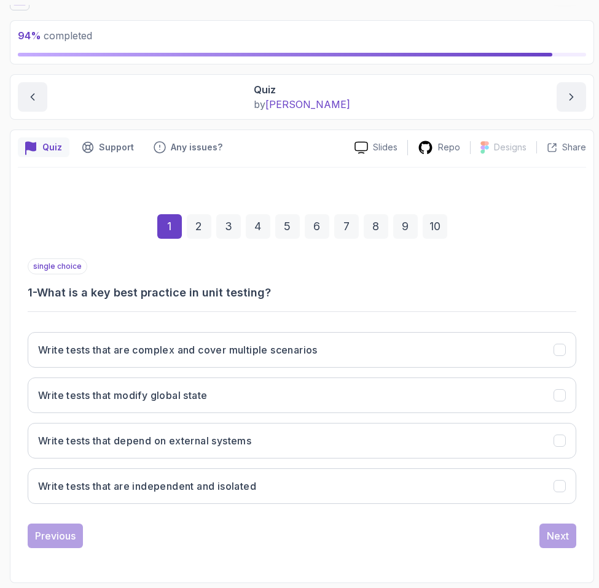
click at [47, 292] on h3 "1 - What is a key best practice in unit testing?" at bounding box center [302, 292] width 548 height 17
click at [39, 307] on div "single choice 1 - What is a key best practice in unit testing? Write tests that…" at bounding box center [302, 386] width 548 height 255
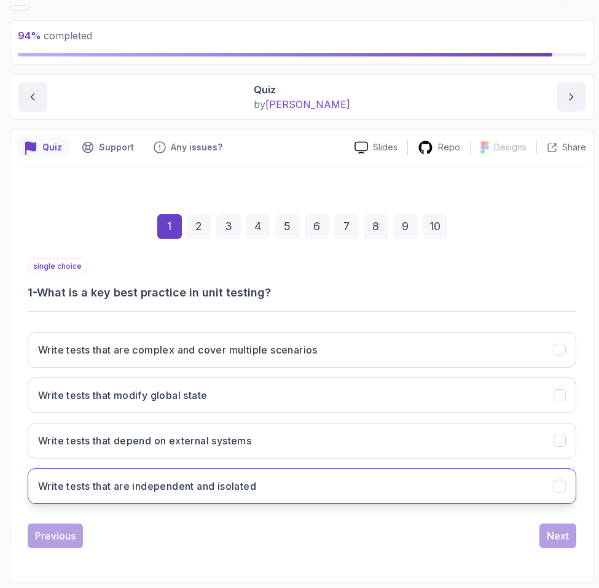
click at [98, 472] on button "Write tests that are independent and isolated" at bounding box center [302, 487] width 548 height 36
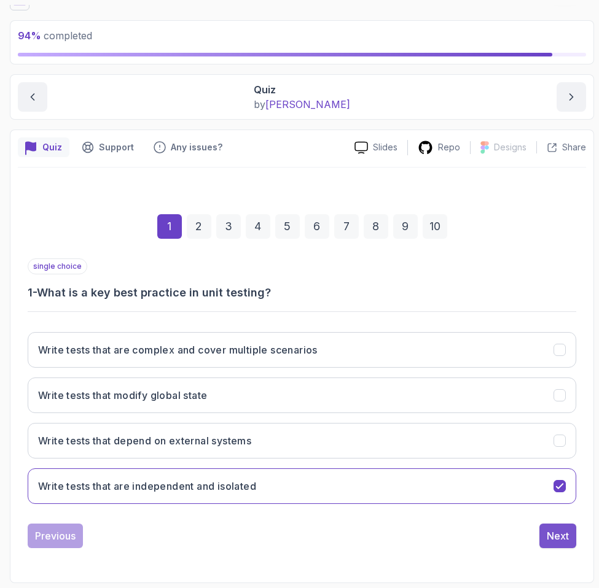
click at [526, 536] on div "Next" at bounding box center [558, 536] width 22 height 15
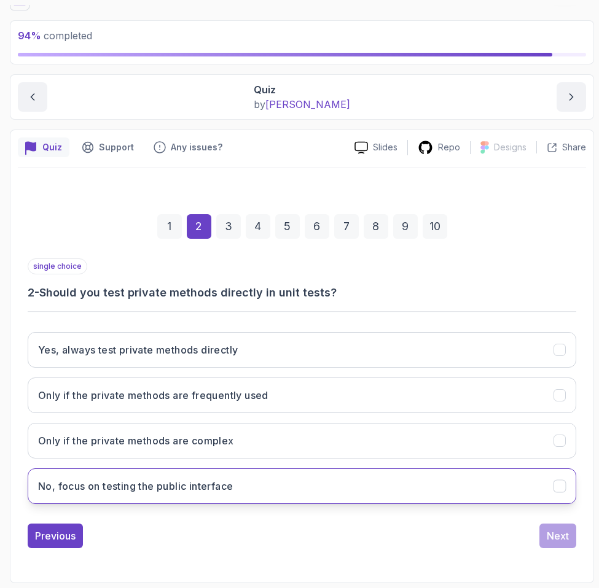
click at [73, 474] on button "No, focus on testing the public interface" at bounding box center [302, 487] width 548 height 36
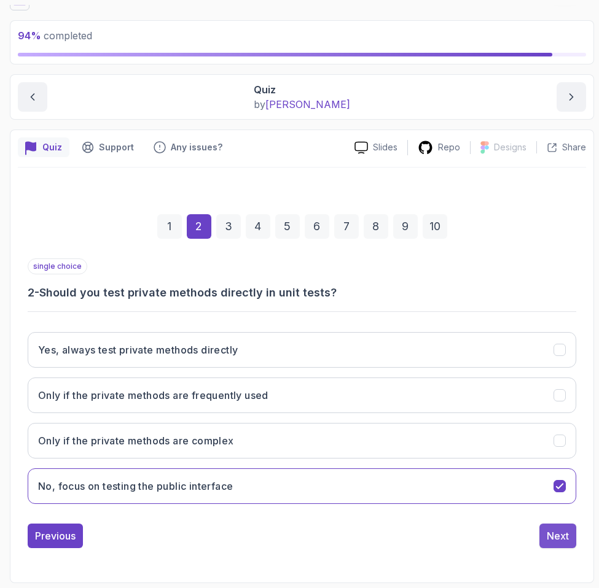
click at [526, 531] on div "Next" at bounding box center [558, 536] width 22 height 15
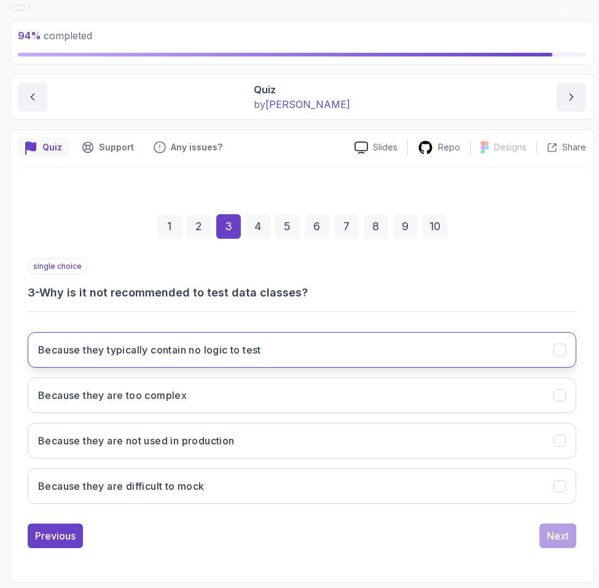
click at [161, 354] on h3 "Because they typically contain no logic to test" at bounding box center [149, 350] width 223 height 15
click at [526, 534] on div "Next" at bounding box center [558, 536] width 22 height 15
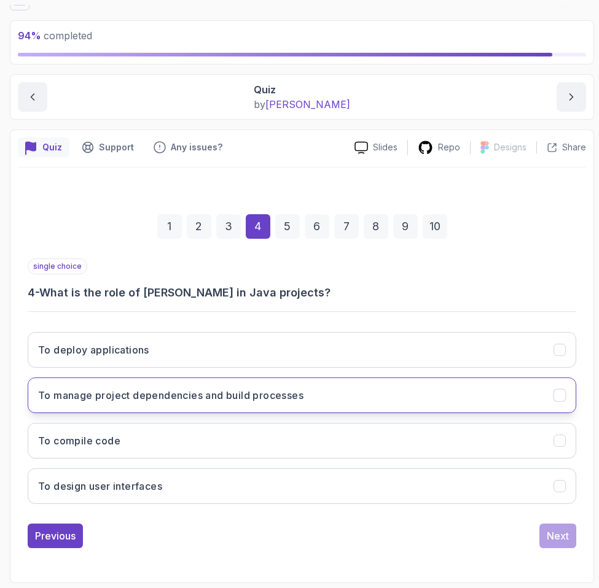
click at [198, 391] on h3 "To manage project dependencies and build processes" at bounding box center [170, 395] width 265 height 15
click at [526, 537] on div "Next" at bounding box center [558, 536] width 22 height 15
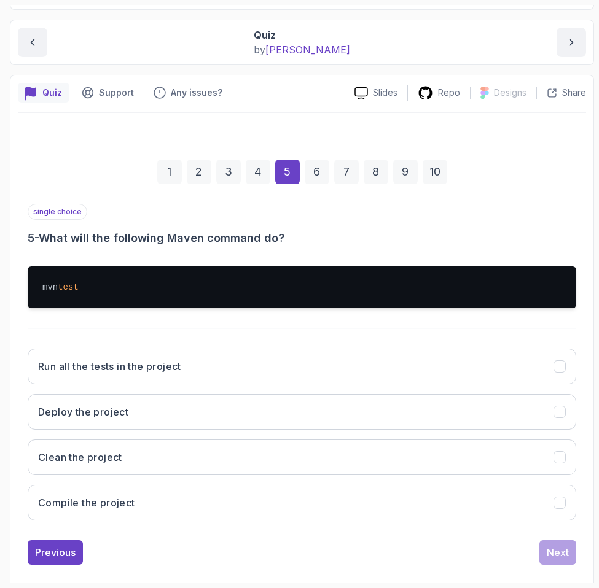
scroll to position [130, 0]
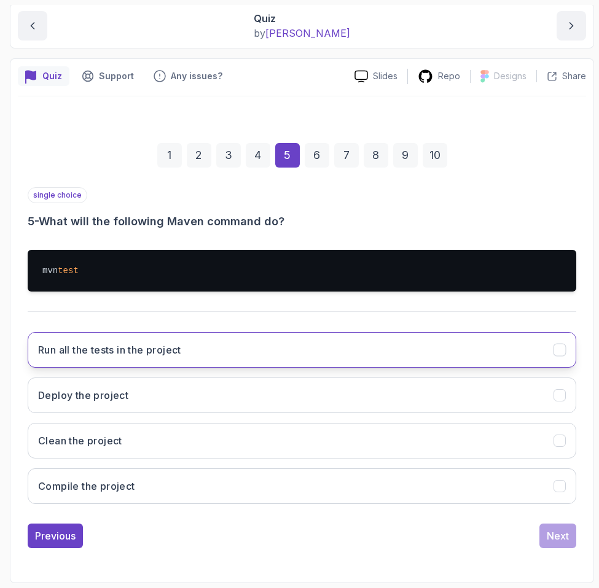
click at [114, 346] on h3 "Run all the tests in the project" at bounding box center [109, 350] width 143 height 15
click at [526, 530] on div "Previous Next" at bounding box center [302, 536] width 548 height 25
click at [526, 531] on div "Next" at bounding box center [558, 536] width 22 height 15
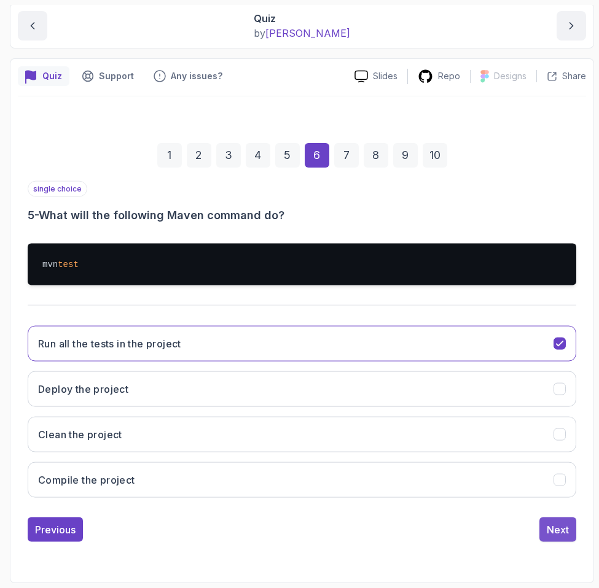
scroll to position [58, 0]
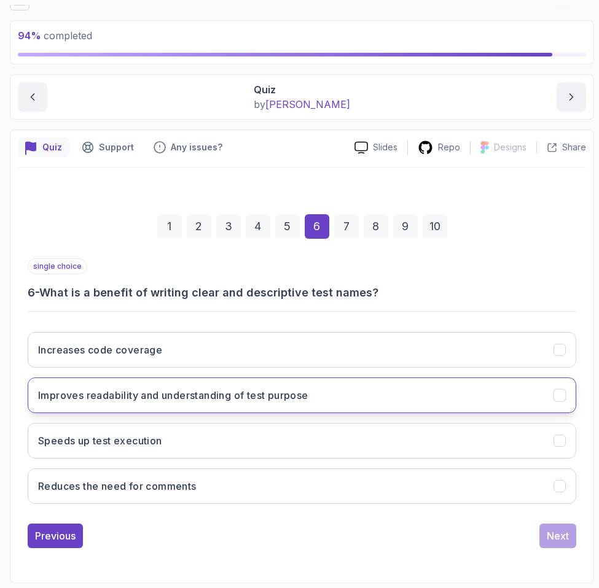
click at [174, 395] on h3 "Improves readability and understanding of test purpose" at bounding box center [173, 395] width 270 height 15
click at [526, 543] on button "Next" at bounding box center [557, 536] width 37 height 25
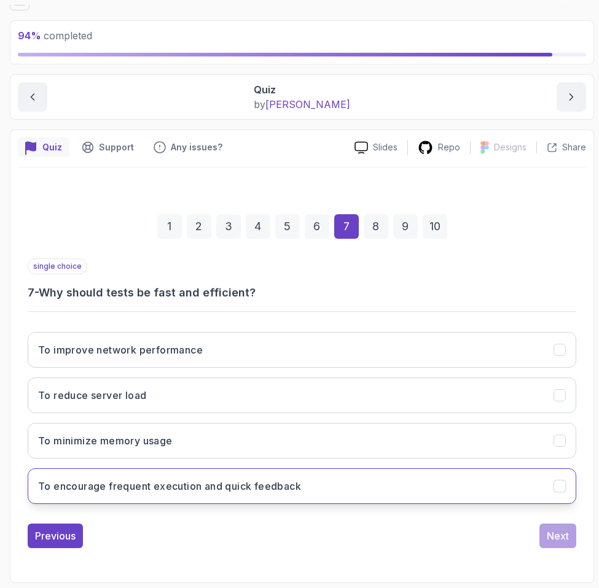
click at [248, 492] on h3 "To encourage frequent execution and quick feedback" at bounding box center [169, 486] width 263 height 15
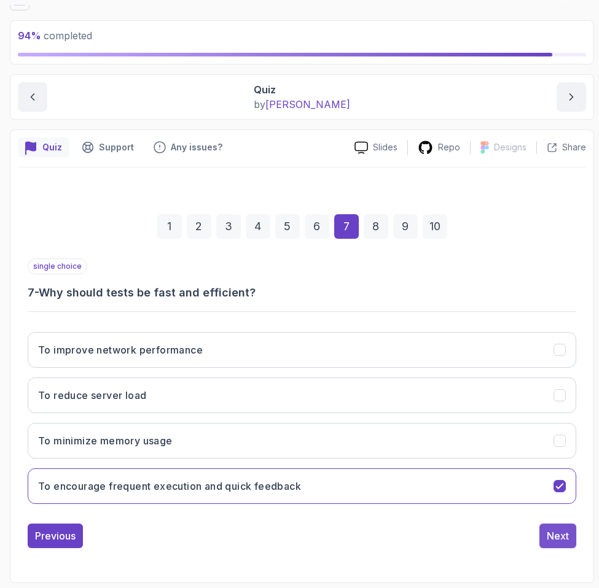
click at [526, 531] on div "Next" at bounding box center [558, 536] width 22 height 15
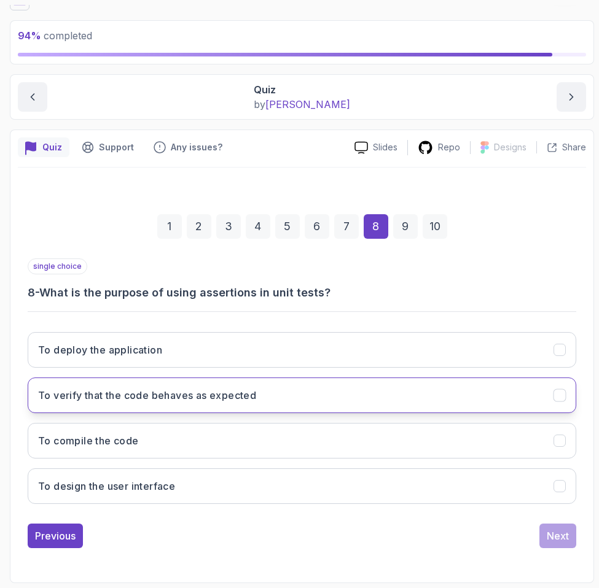
click at [113, 405] on button "To verify that the code behaves as expected" at bounding box center [302, 396] width 548 height 36
click at [526, 531] on div "Next" at bounding box center [558, 536] width 22 height 15
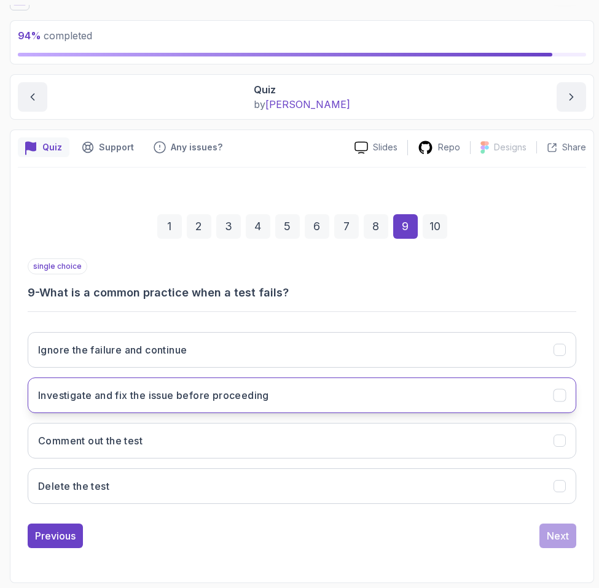
click at [246, 384] on button "Investigate and fix the issue before proceeding" at bounding box center [302, 396] width 548 height 36
click at [526, 539] on button "Next" at bounding box center [557, 536] width 37 height 25
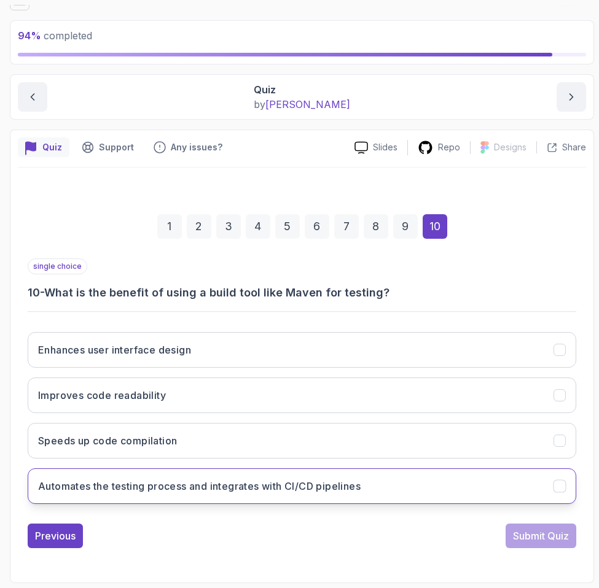
click at [255, 480] on h3 "Automates the testing process and integrates with CI/CD pipelines" at bounding box center [199, 486] width 322 height 15
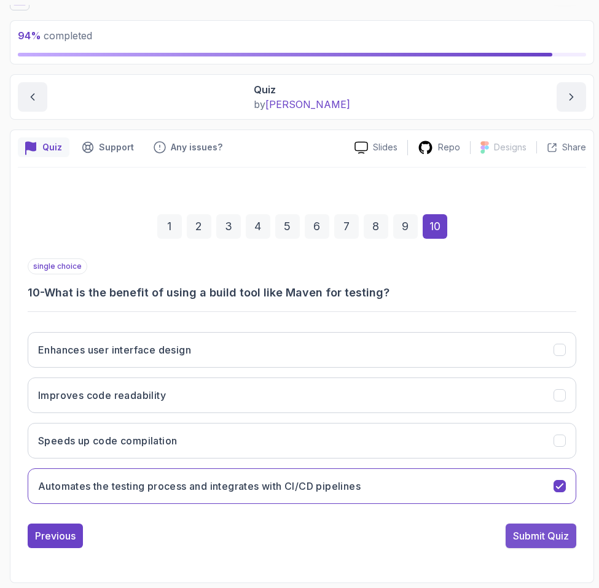
click at [526, 535] on div "Submit Quiz" at bounding box center [541, 536] width 56 height 15
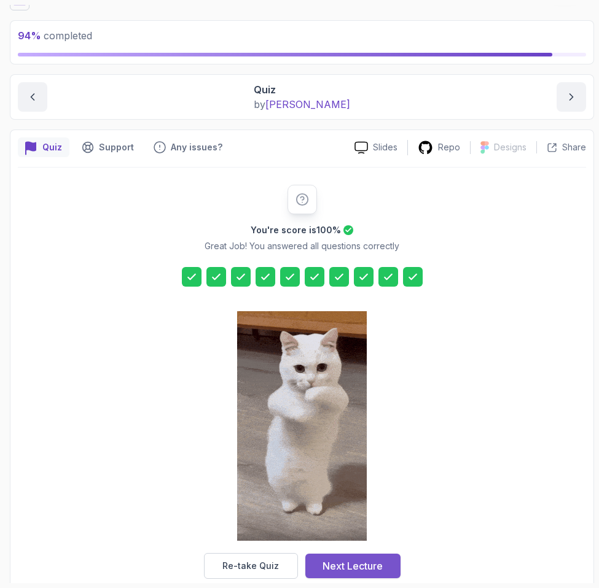
click at [352, 559] on div "Next Lecture" at bounding box center [352, 566] width 60 height 15
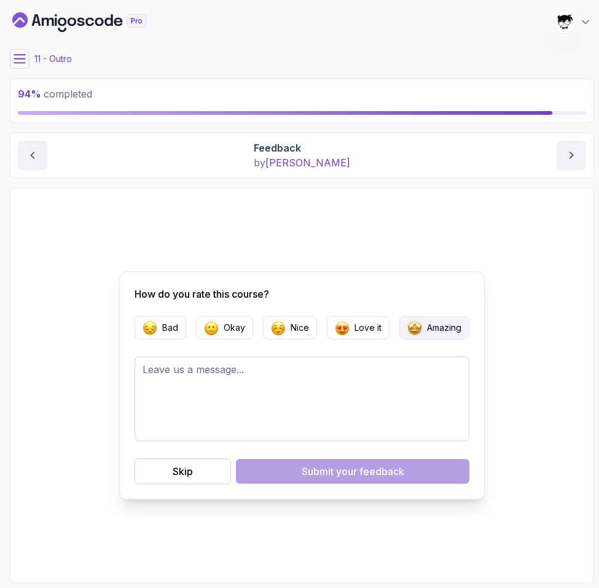
click at [437, 324] on p "Amazing" at bounding box center [444, 328] width 34 height 12
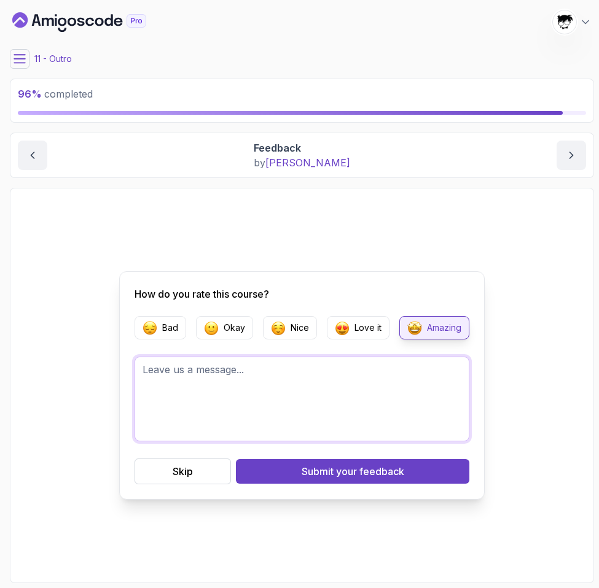
click at [308, 400] on textarea at bounding box center [301, 399] width 335 height 85
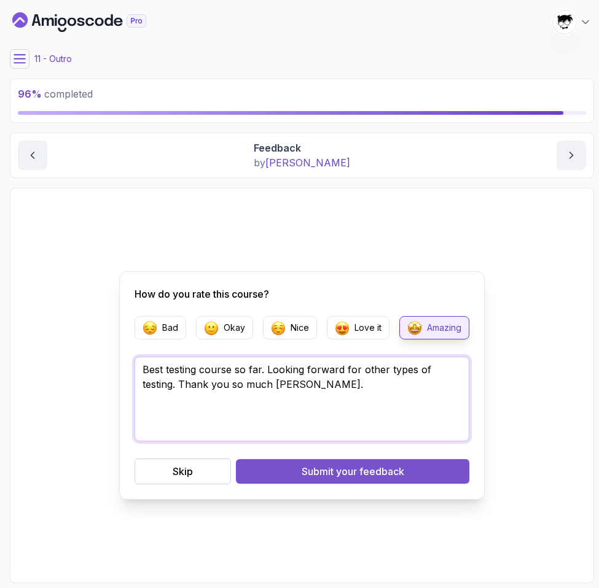
type textarea "Best testing course so far. Looking forward for other types of testing. Thank y…"
click at [383, 477] on span "your feedback" at bounding box center [370, 471] width 68 height 15
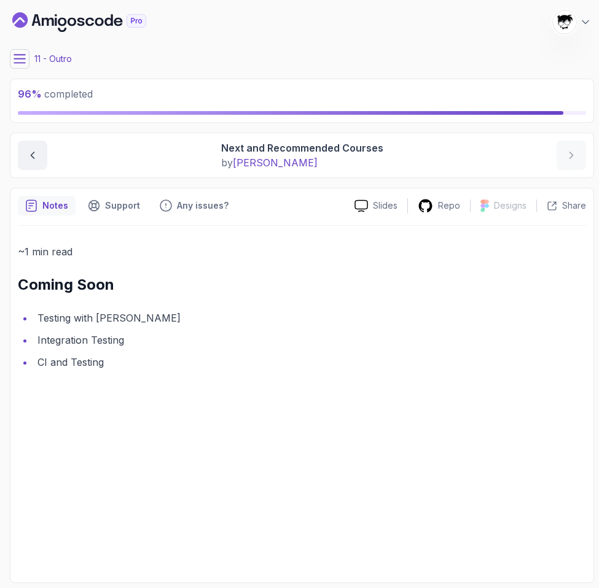
click at [18, 55] on icon at bounding box center [20, 59] width 12 height 12
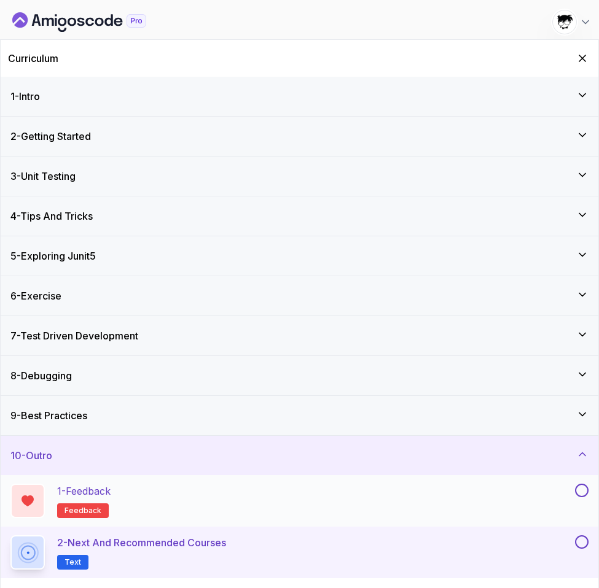
click at [526, 489] on button at bounding box center [582, 491] width 14 height 14
click at [526, 539] on button at bounding box center [582, 542] width 14 height 14
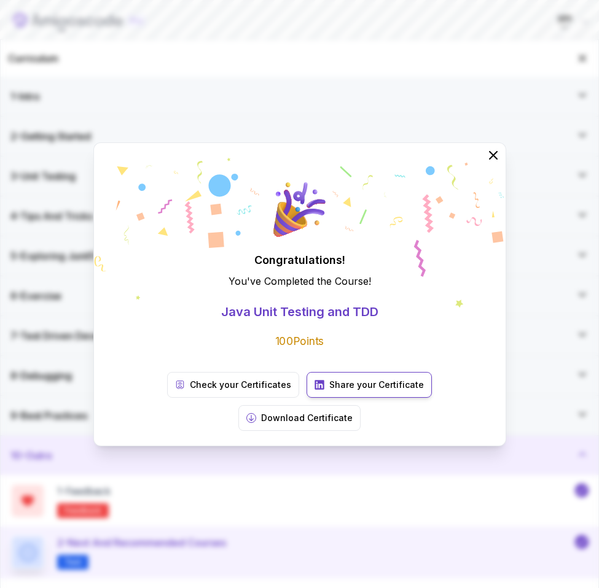
click at [325, 394] on link "Share your Certificate" at bounding box center [368, 385] width 125 height 26
click at [190, 391] on p "Check your Certificates" at bounding box center [240, 385] width 101 height 12
click at [478, 34] on div "Congratulations! You've Completed the Course ! Java Unit Testing and TDD 100 Po…" at bounding box center [299, 294] width 599 height 588
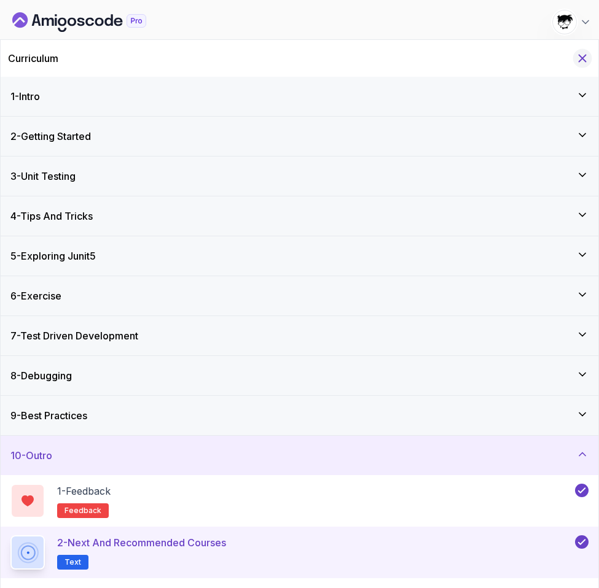
click at [526, 58] on icon "Hide Curriculum for mobile" at bounding box center [582, 59] width 14 height 14
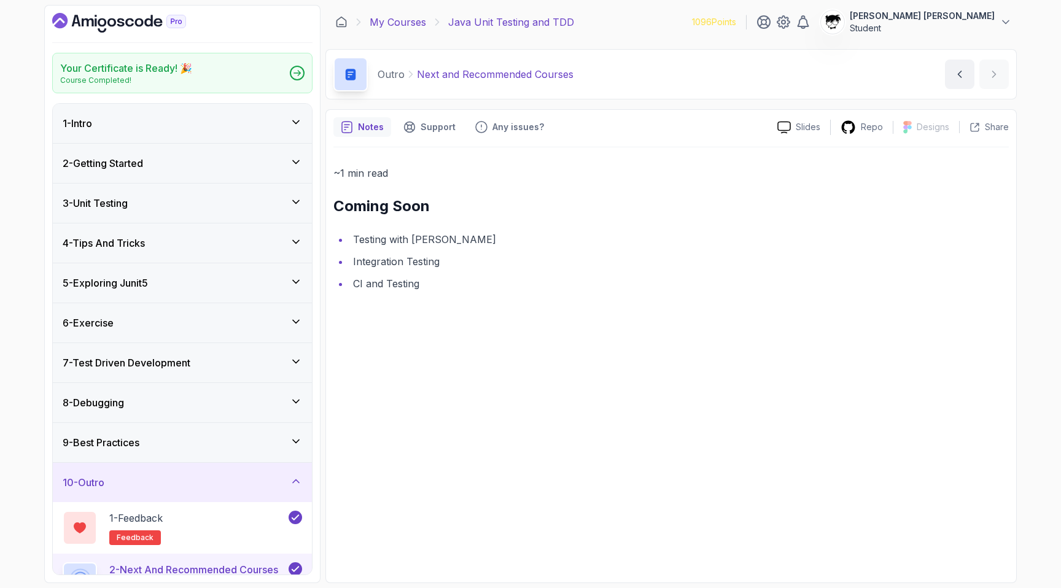
click at [384, 26] on link "My Courses" at bounding box center [398, 22] width 56 height 15
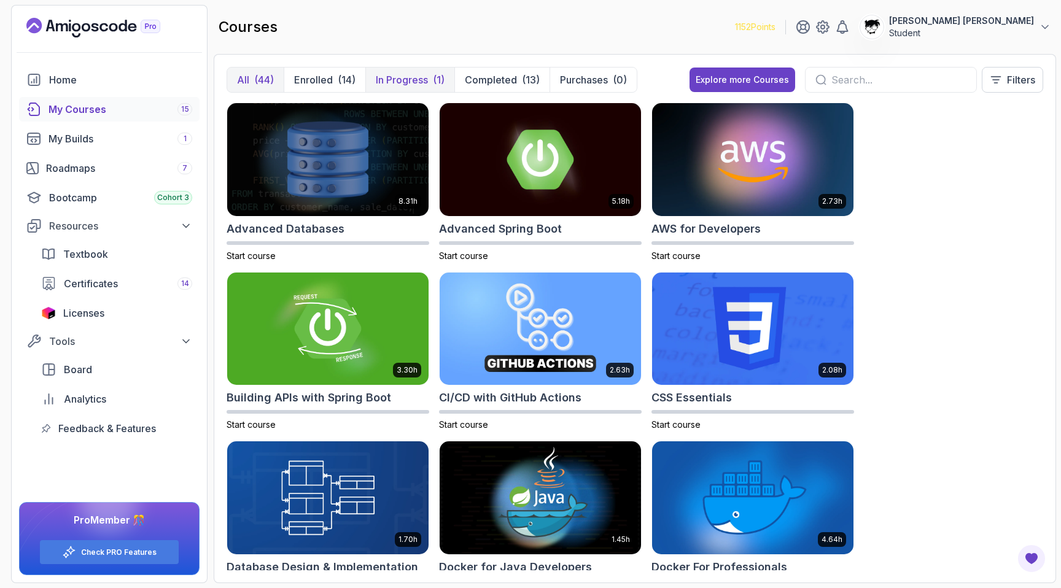
click at [395, 84] on p "In Progress" at bounding box center [402, 79] width 52 height 15
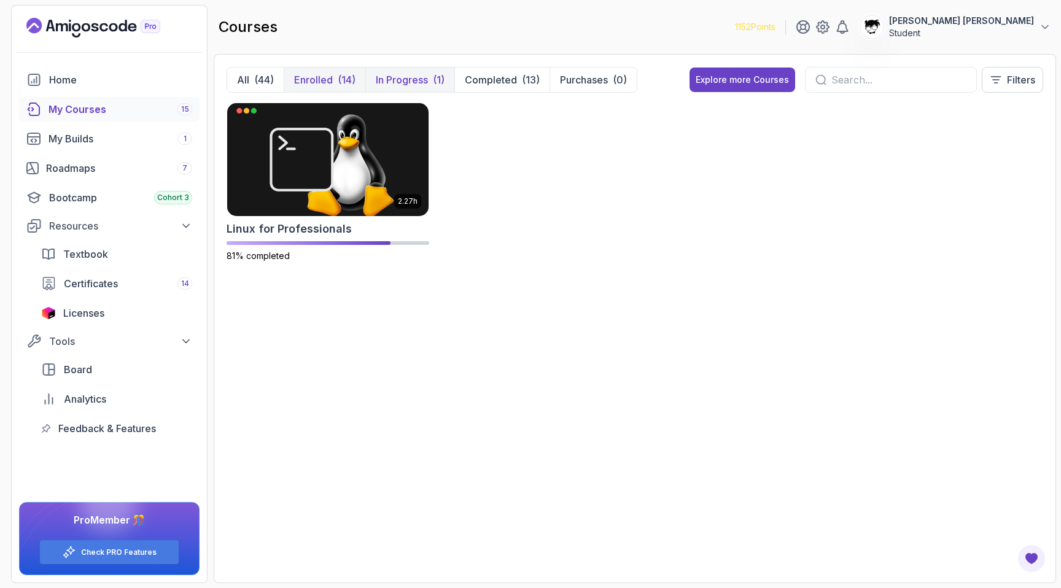
click at [324, 70] on button "Enrolled (14)" at bounding box center [325, 80] width 82 height 25
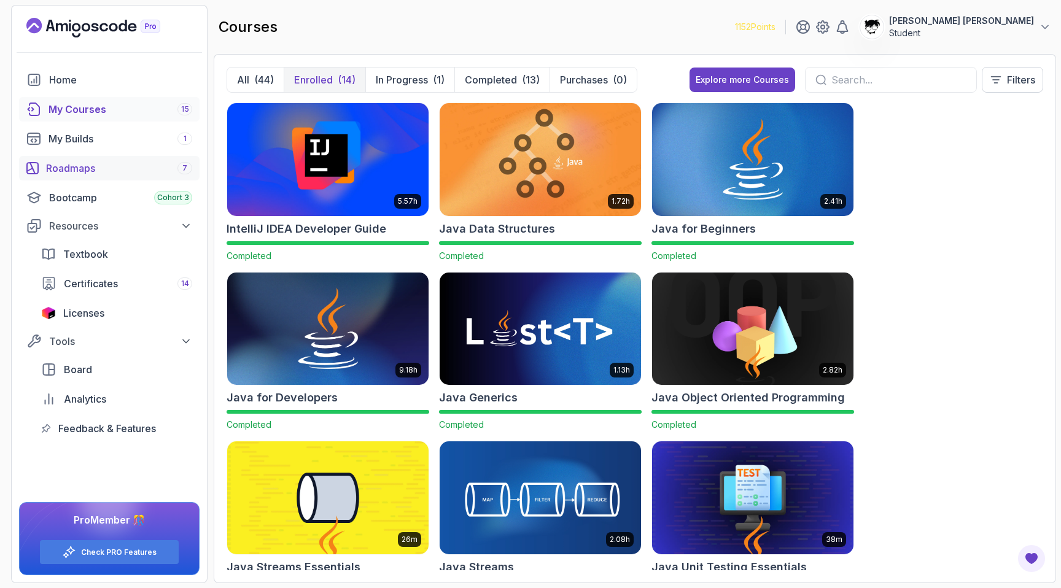
click at [79, 180] on link "Roadmaps 7" at bounding box center [109, 168] width 181 height 25
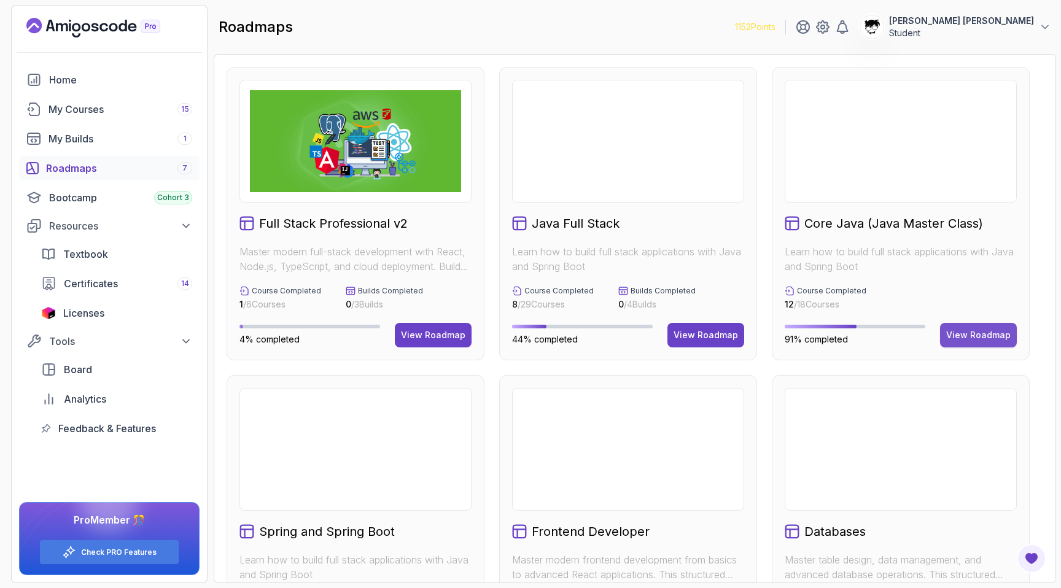
click at [526, 335] on div "View Roadmap" at bounding box center [978, 335] width 64 height 12
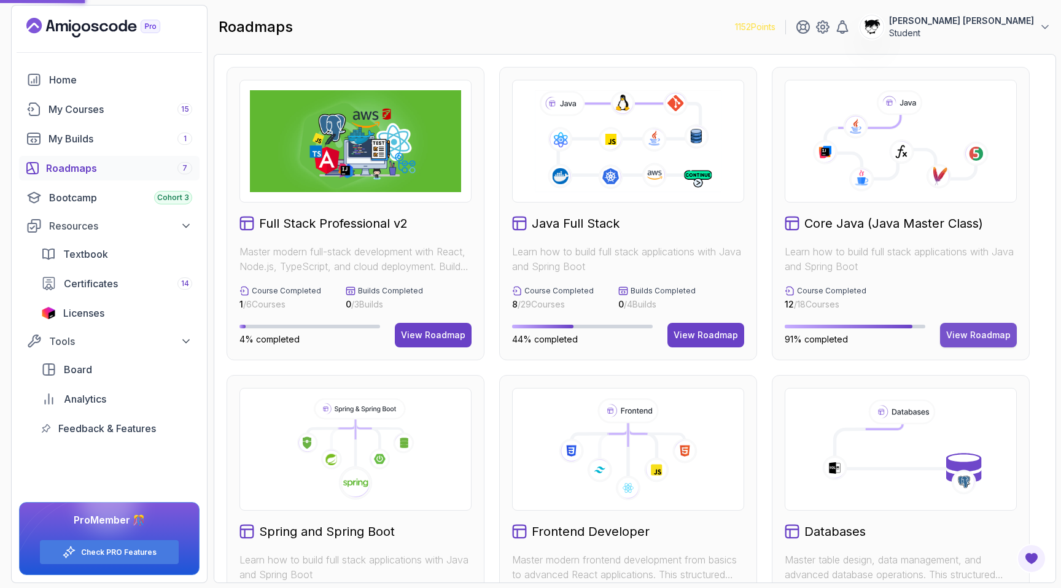
click at [526, 335] on div "View Roadmap" at bounding box center [978, 335] width 64 height 12
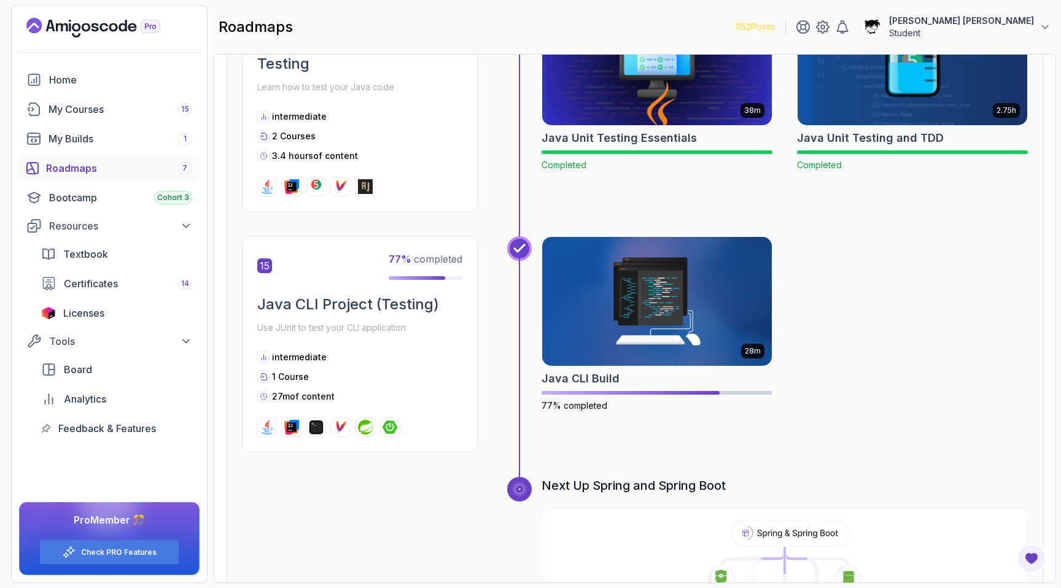
scroll to position [3738, 0]
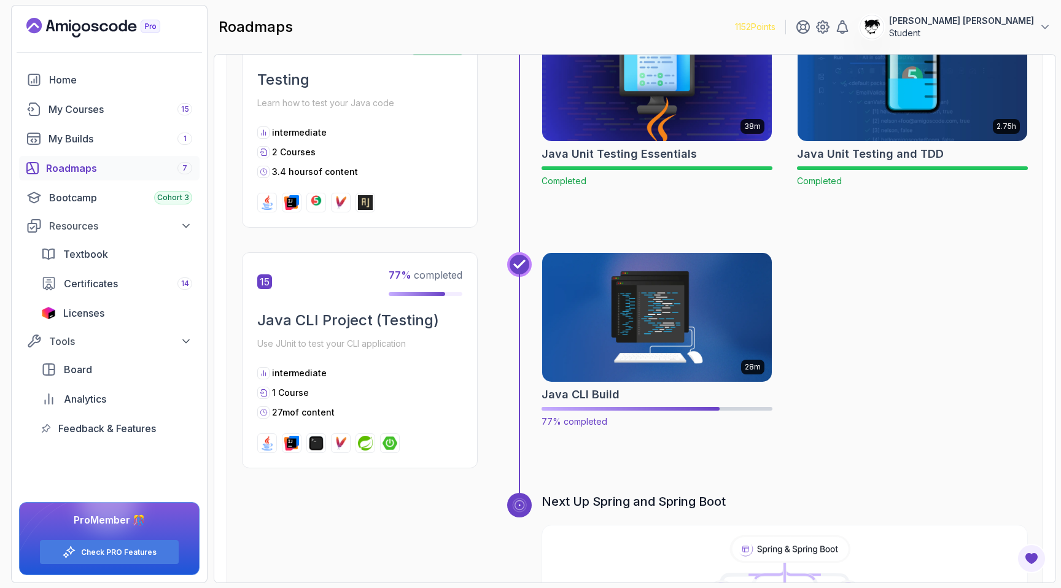
click at [526, 325] on img at bounding box center [657, 317] width 241 height 135
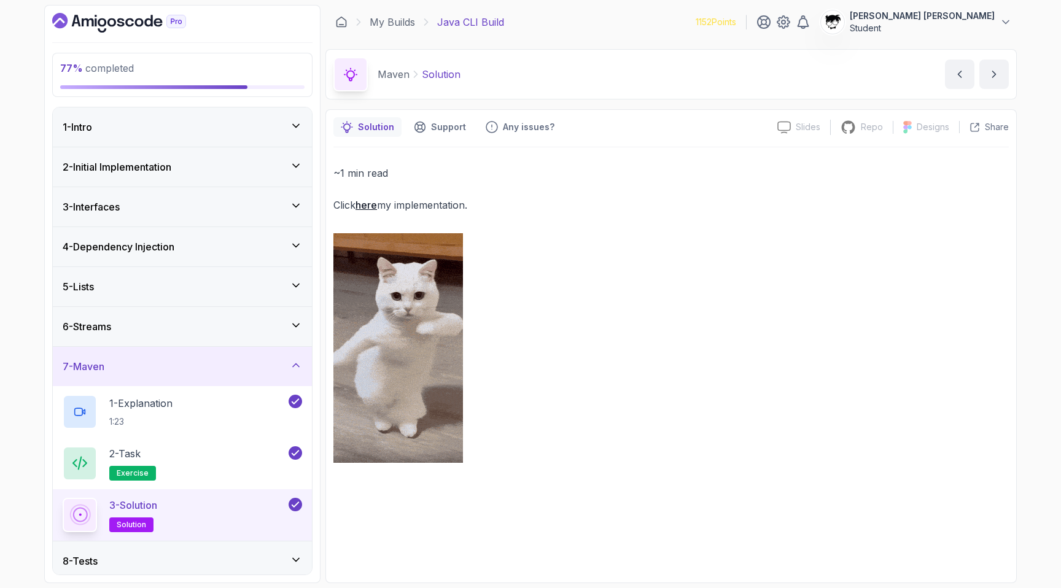
scroll to position [86, 0]
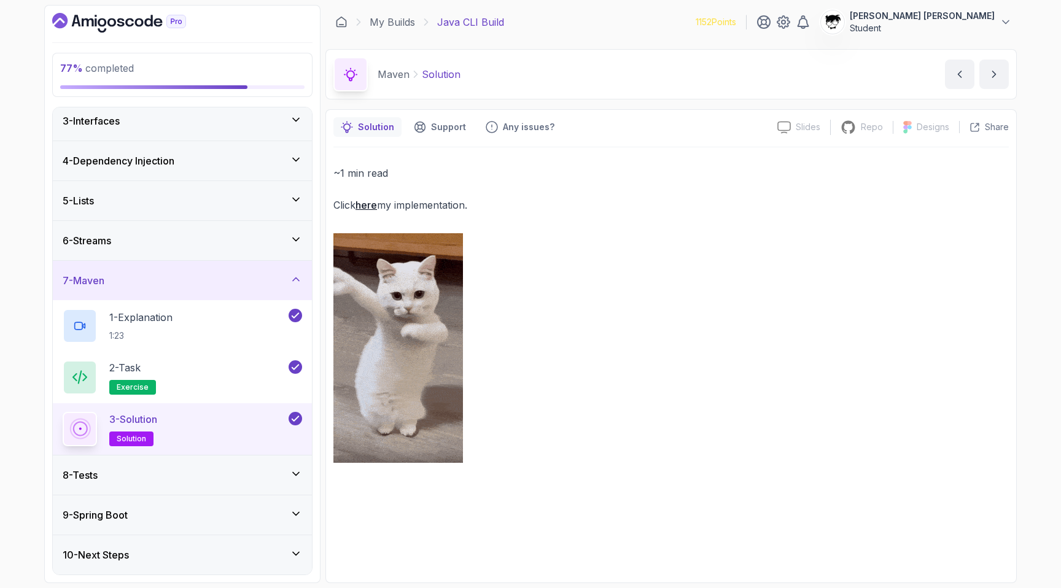
click at [134, 480] on div "8 - Tests" at bounding box center [182, 475] width 239 height 15
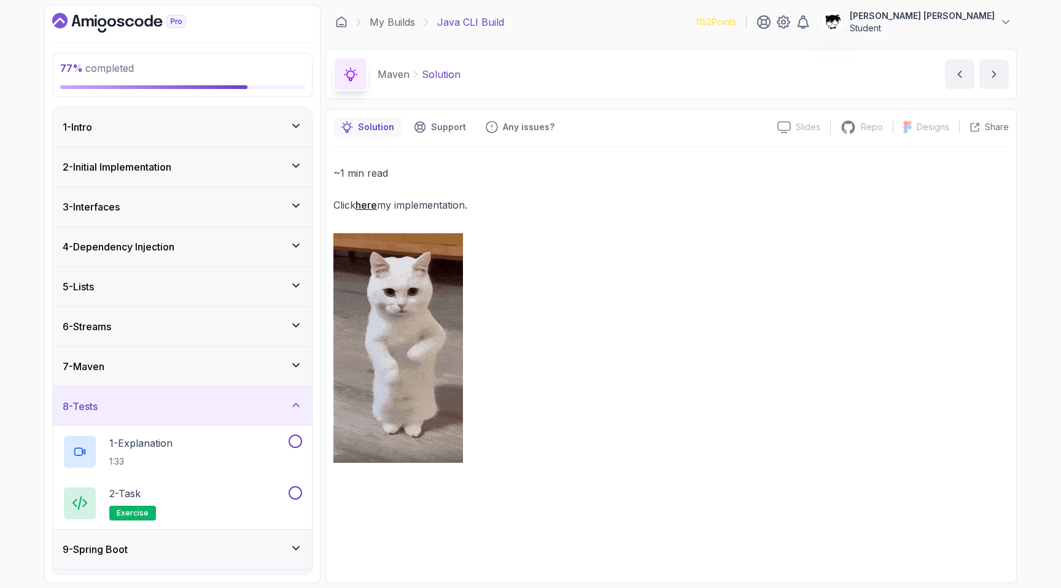
scroll to position [34, 0]
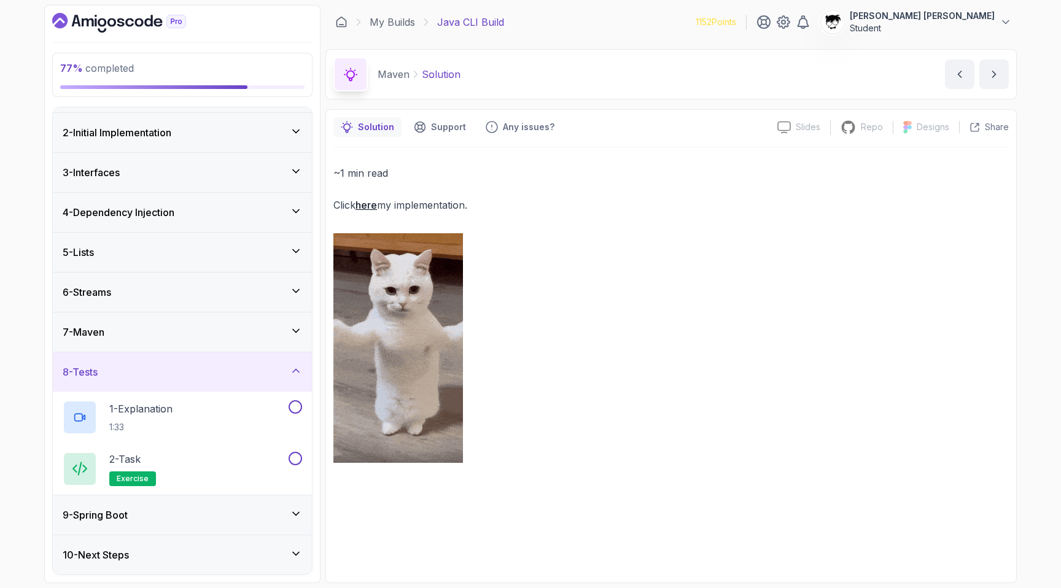
click at [128, 515] on h3 "9 - Spring Boot" at bounding box center [95, 515] width 65 height 15
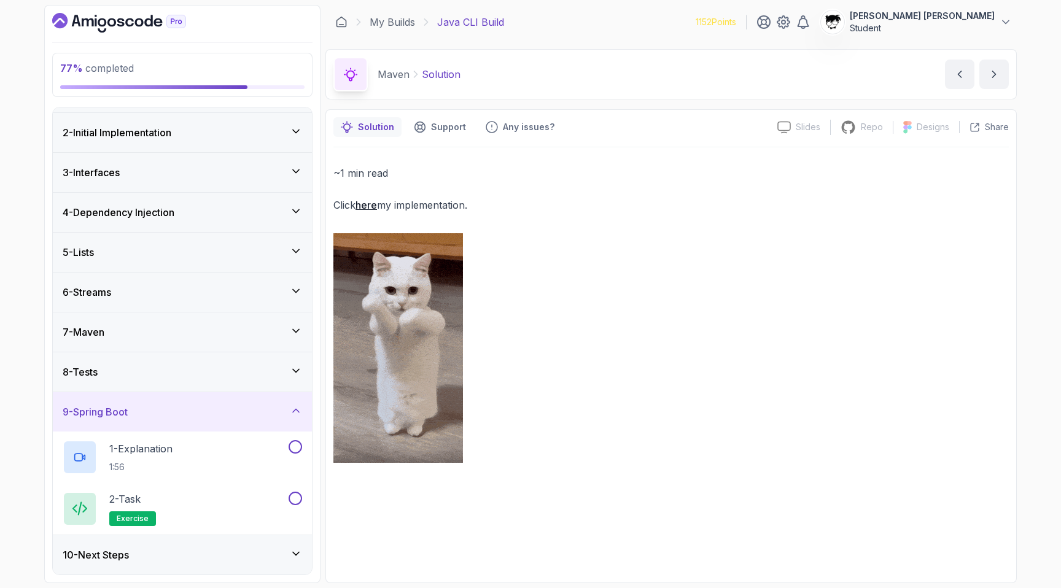
click at [112, 383] on div "8 - Tests" at bounding box center [182, 371] width 259 height 39
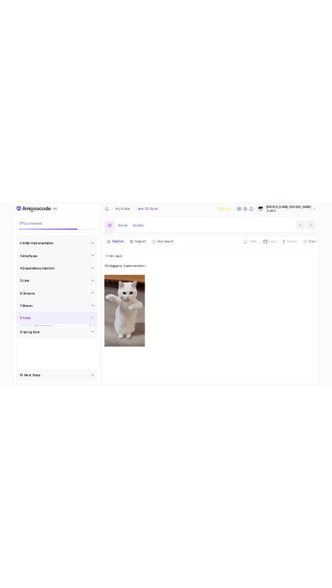
scroll to position [0, 0]
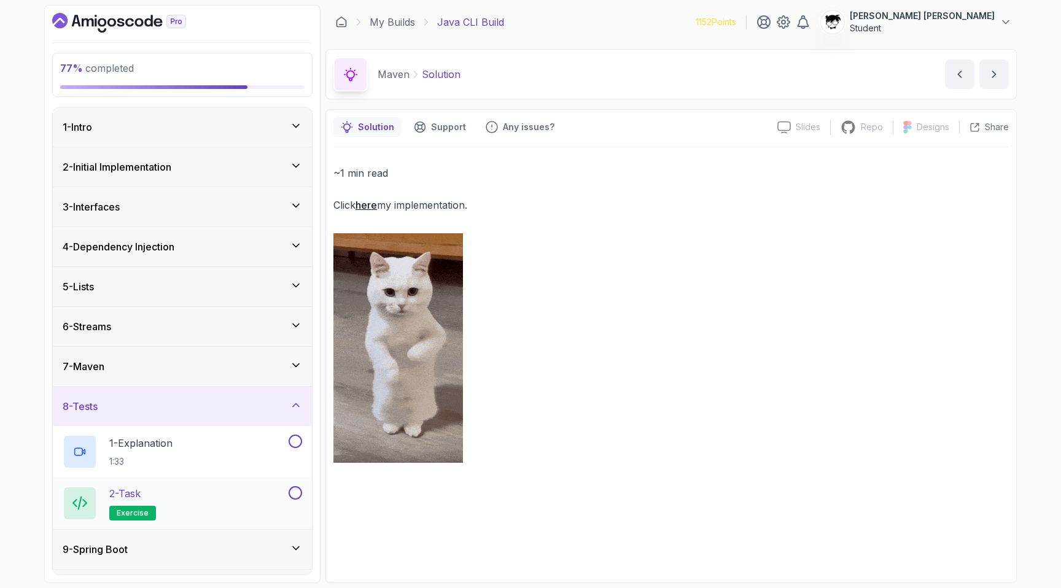
click at [159, 505] on div "2 - Task exercise" at bounding box center [175, 503] width 224 height 34
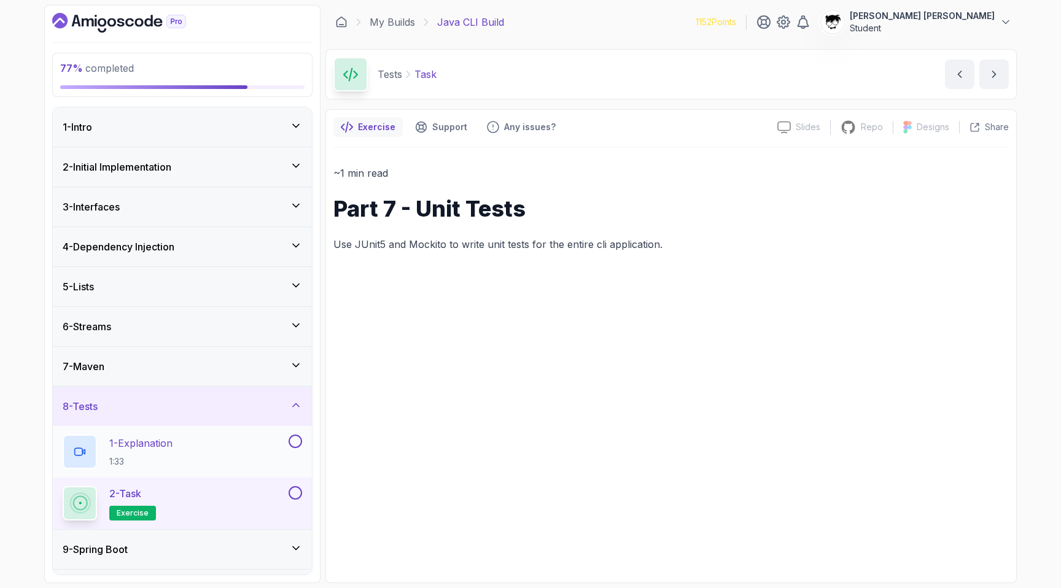
click at [228, 456] on div "1 - Explanation 1:33" at bounding box center [175, 452] width 224 height 34
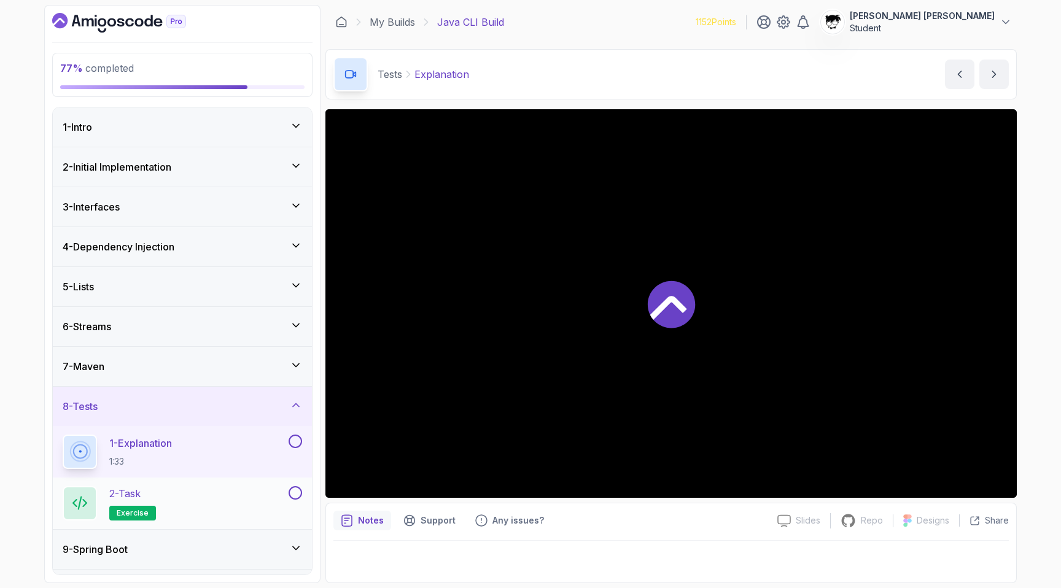
click at [235, 497] on div "2 - Task exercise" at bounding box center [175, 503] width 224 height 34
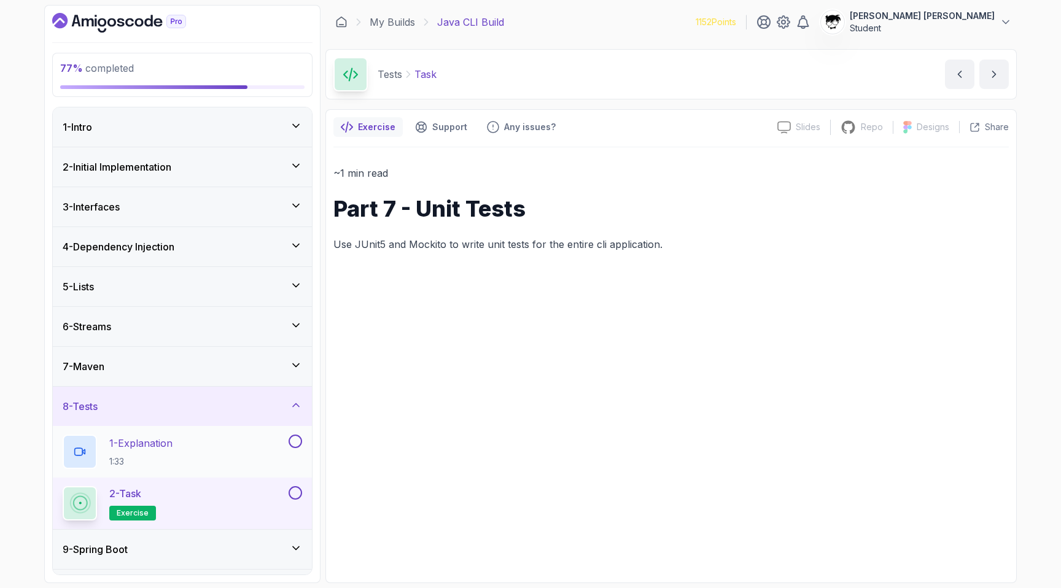
click at [225, 477] on div "1 - Explanation 1:33" at bounding box center [182, 452] width 259 height 52
click at [217, 464] on div "1 - Explanation 1:33" at bounding box center [175, 452] width 224 height 34
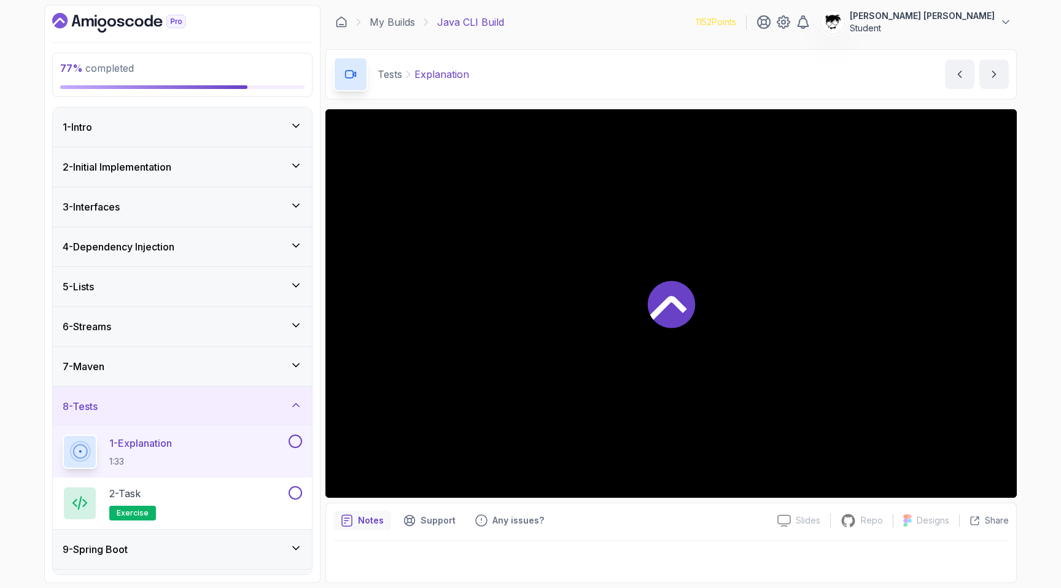
click at [519, 342] on div at bounding box center [670, 303] width 691 height 389
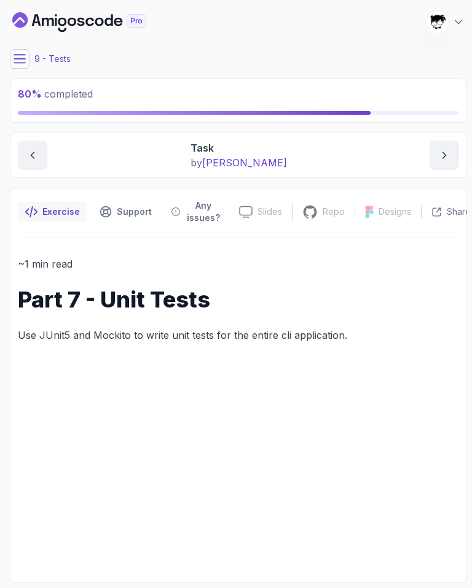
click at [129, 312] on h1 "Part 7 - Unit Tests" at bounding box center [238, 299] width 441 height 25
click at [18, 49] on button at bounding box center [20, 59] width 20 height 20
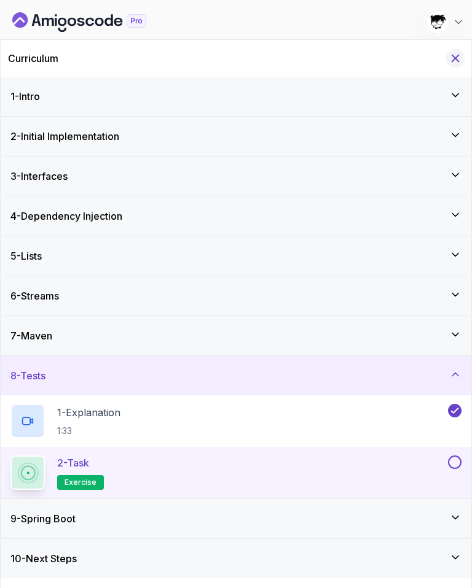
click at [462, 55] on button "Hide Curriculum for mobile" at bounding box center [455, 58] width 19 height 19
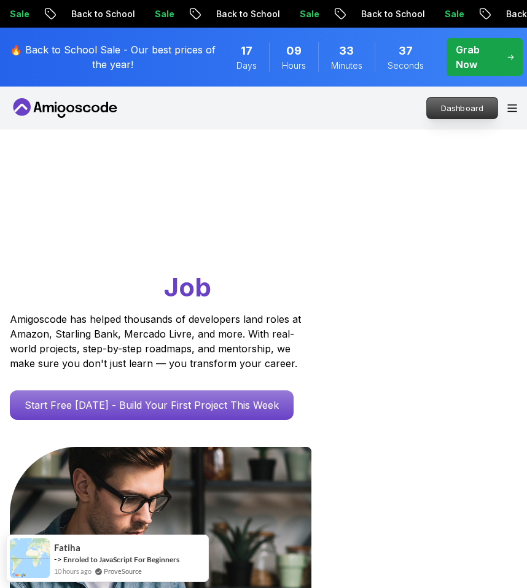
click at [426, 109] on link "Dashboard" at bounding box center [462, 108] width 72 height 22
click at [445, 109] on p "Dashboard" at bounding box center [462, 108] width 71 height 21
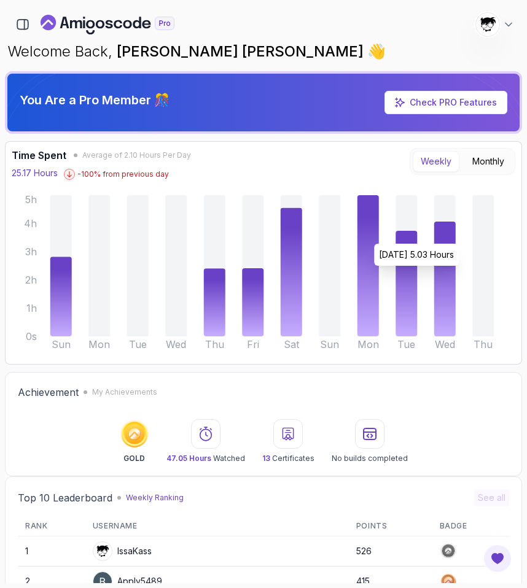
click at [375, 238] on icon at bounding box center [367, 265] width 21 height 141
click at [474, 166] on button "Monthly" at bounding box center [488, 161] width 48 height 21
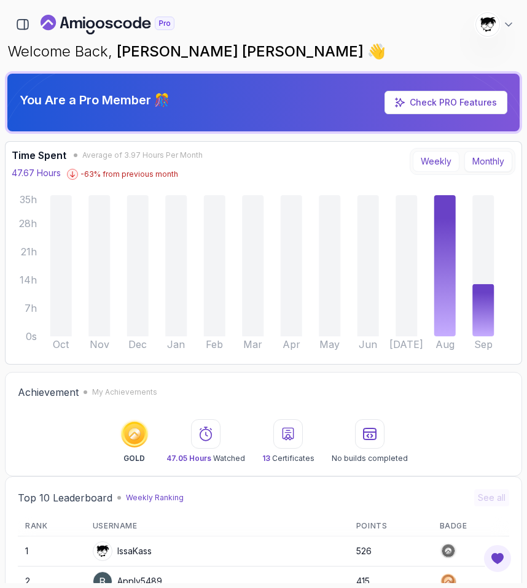
click at [454, 161] on button "Weekly" at bounding box center [436, 161] width 47 height 21
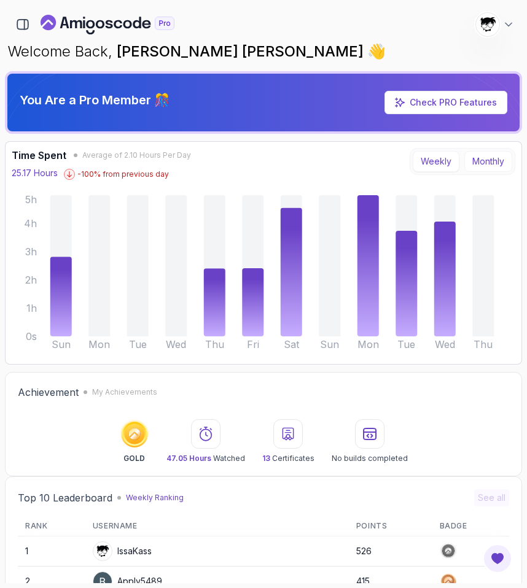
click at [488, 158] on button "Monthly" at bounding box center [488, 161] width 48 height 21
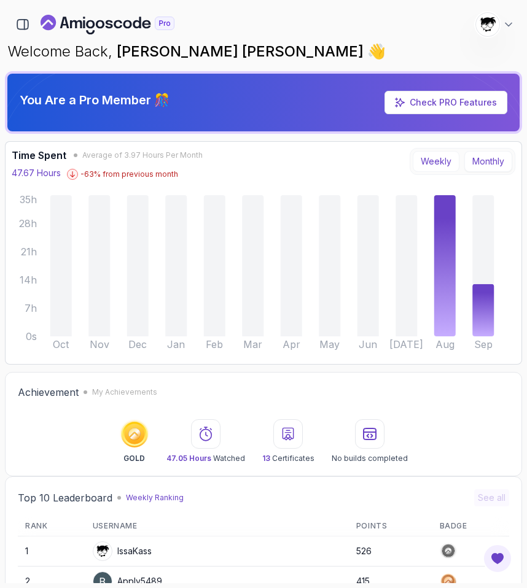
click at [422, 166] on button "Weekly" at bounding box center [436, 161] width 47 height 21
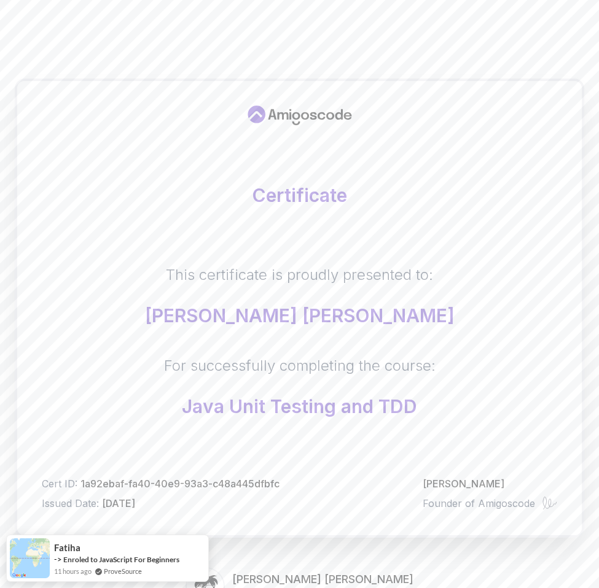
click at [253, 298] on div "This certificate is proudly presented to: Abdallah Issa Al-Kass" at bounding box center [299, 295] width 309 height 61
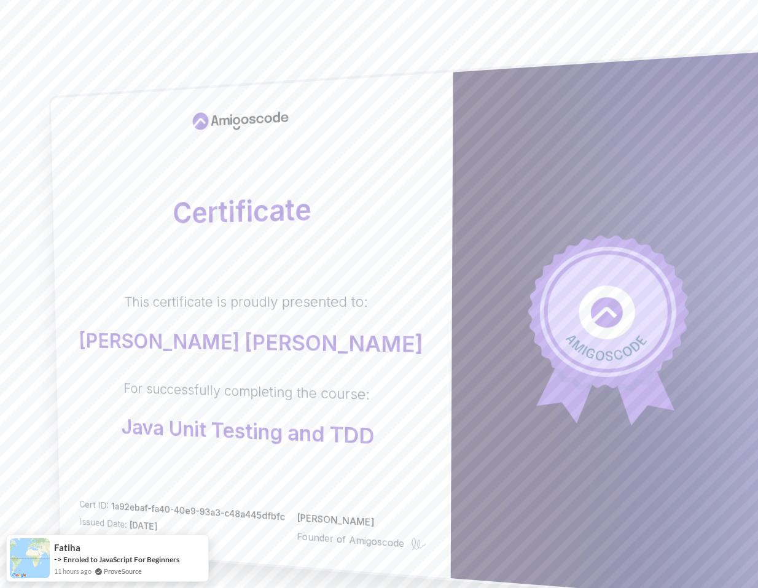
click at [168, 338] on p "[PERSON_NAME] [PERSON_NAME]" at bounding box center [251, 343] width 344 height 28
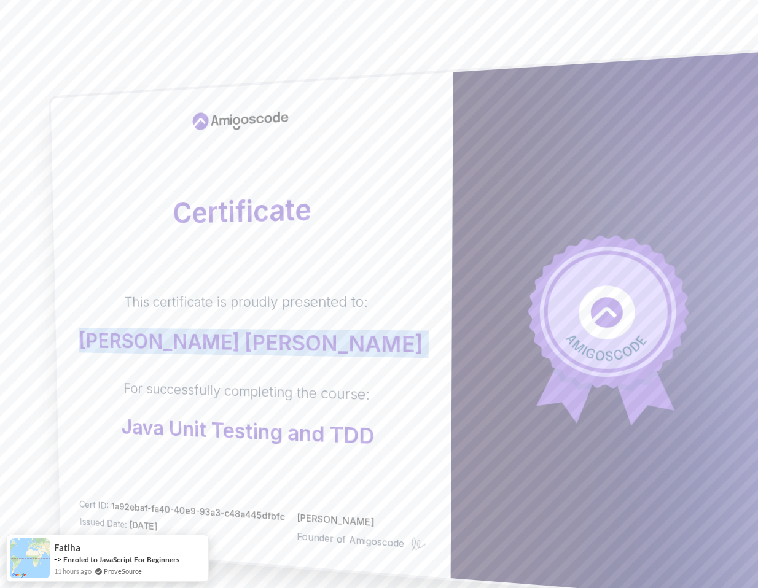
click at [168, 338] on p "[PERSON_NAME] [PERSON_NAME]" at bounding box center [251, 343] width 344 height 28
click at [118, 363] on div "This certificate is proudly presented to: Abdallah Issa Al-Kass For successfull…" at bounding box center [250, 371] width 352 height 158
